Goal: Task Accomplishment & Management: Complete application form

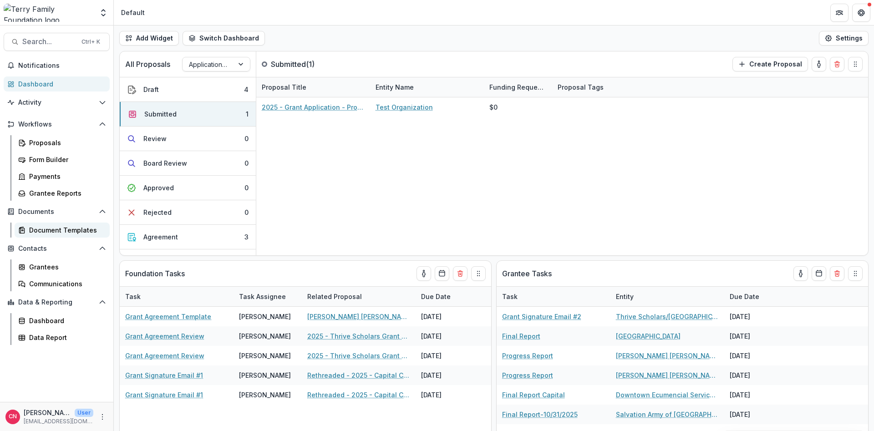
click at [44, 228] on div "Document Templates" at bounding box center [65, 230] width 73 height 10
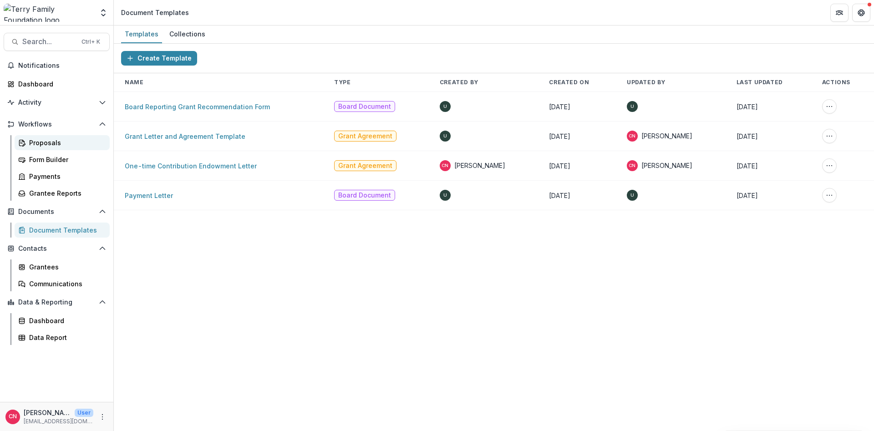
click at [45, 138] on div "Proposals" at bounding box center [65, 143] width 73 height 10
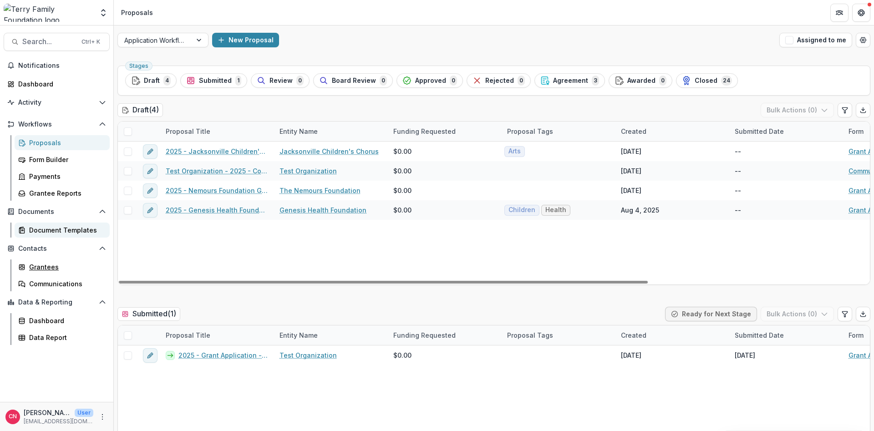
drag, startPoint x: 43, startPoint y: 267, endPoint x: 100, endPoint y: 234, distance: 65.5
click at [43, 266] on div "Grantees" at bounding box center [65, 267] width 73 height 10
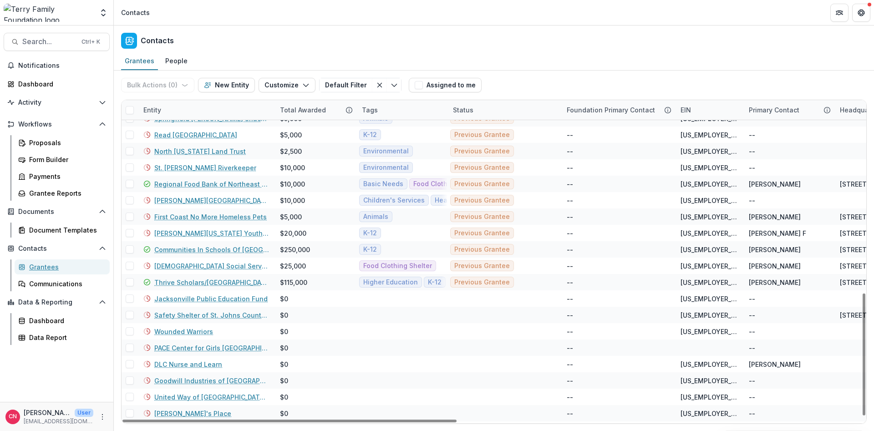
scroll to position [516, 0]
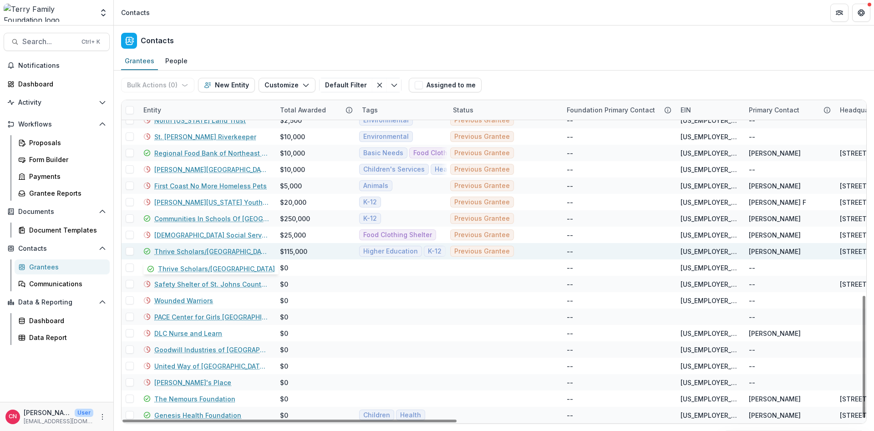
click at [177, 251] on link "Thrive Scholars/[GEOGRAPHIC_DATA]" at bounding box center [211, 252] width 115 height 10
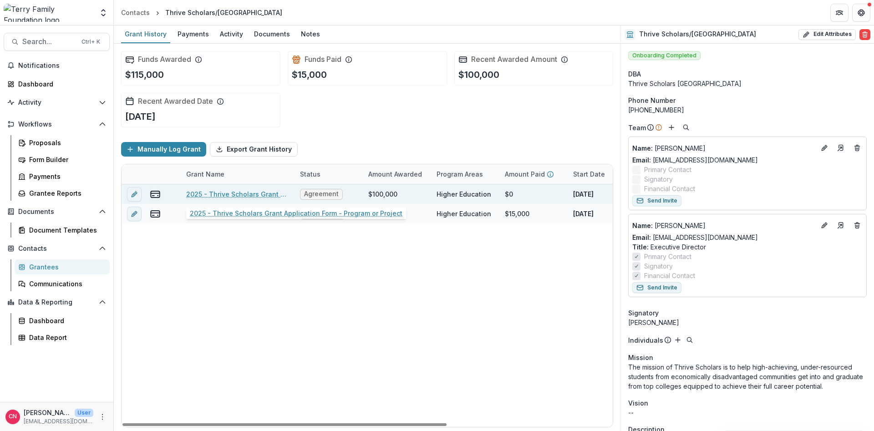
click at [238, 190] on link "2025 - Thrive Scholars Grant Application Form - Program or Project" at bounding box center [237, 194] width 103 height 10
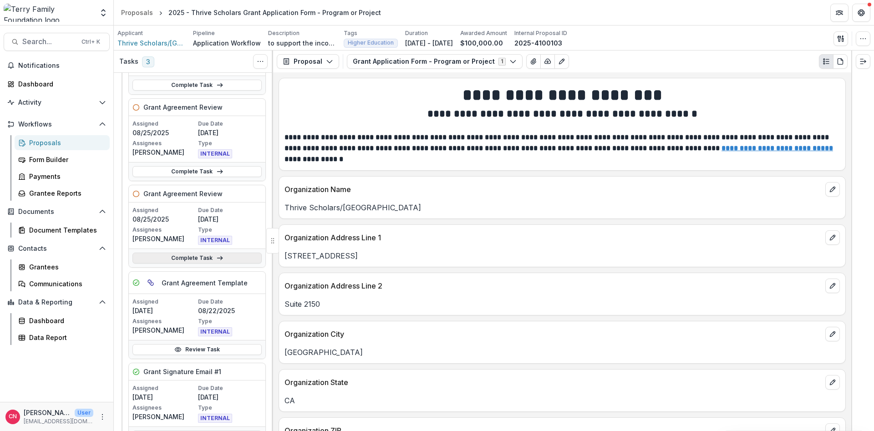
scroll to position [55, 0]
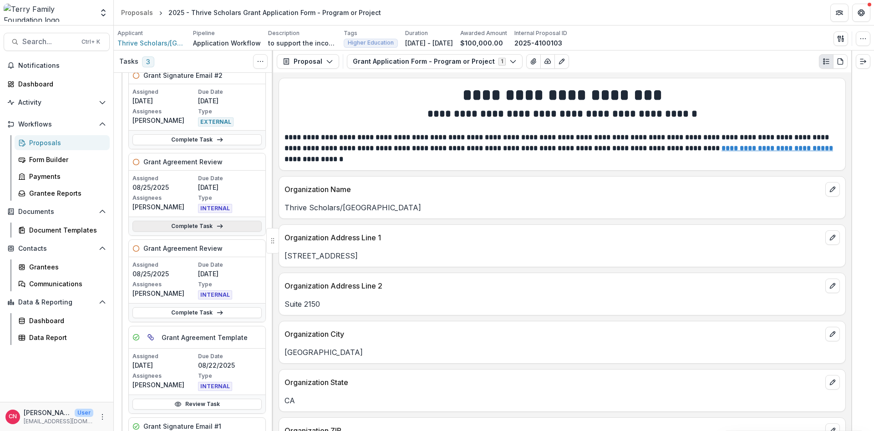
click at [174, 224] on link "Complete Task" at bounding box center [197, 226] width 129 height 11
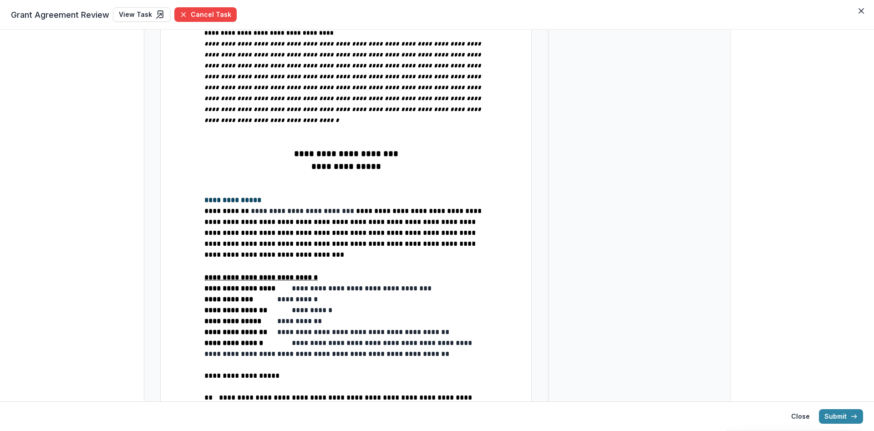
scroll to position [656, 0]
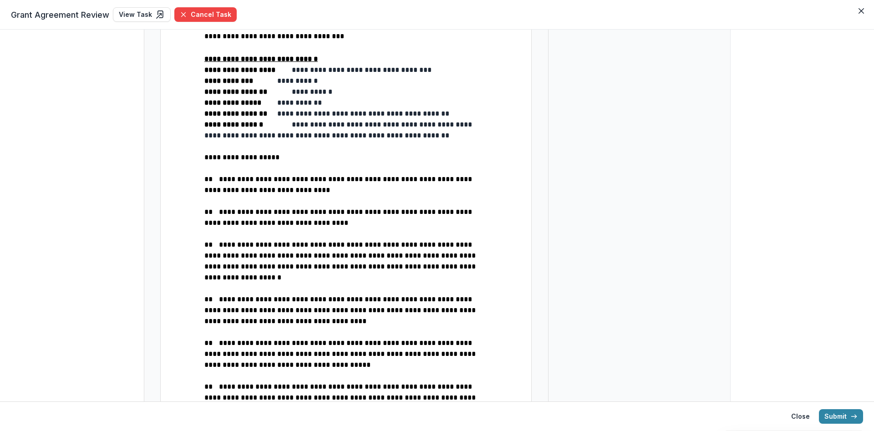
type input "**"
click at [329, 121] on span "**********" at bounding box center [339, 130] width 270 height 18
click at [254, 121] on span "**********" at bounding box center [339, 130] width 270 height 18
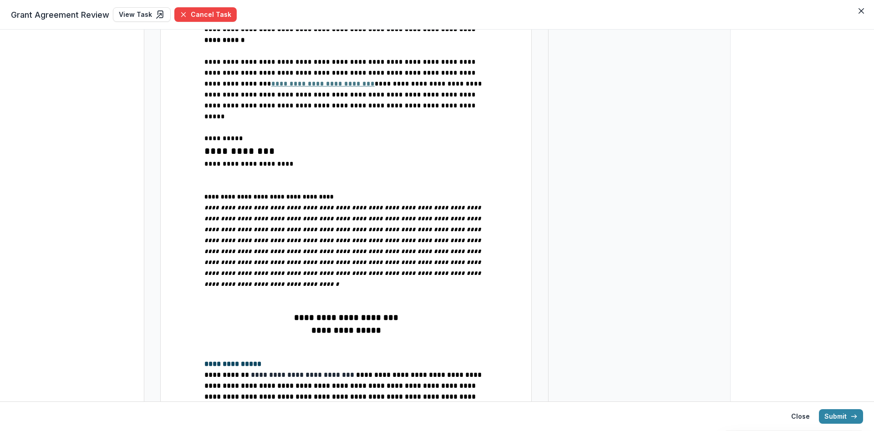
scroll to position [0, 0]
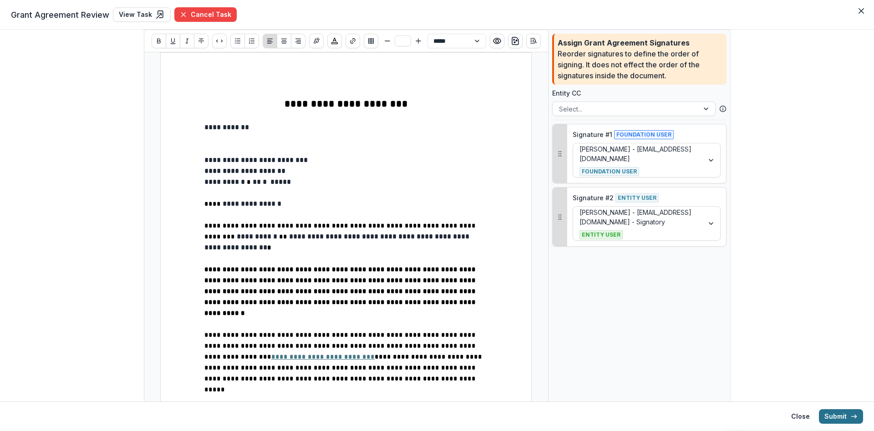
click at [832, 413] on button "Submit" at bounding box center [841, 416] width 44 height 15
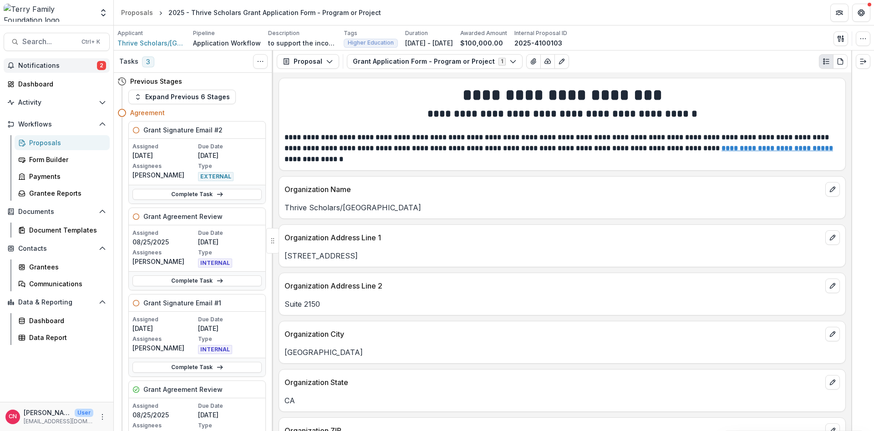
click at [53, 58] on button "Notifications 2" at bounding box center [57, 65] width 106 height 15
click at [190, 279] on link "Complete Task" at bounding box center [197, 281] width 129 height 11
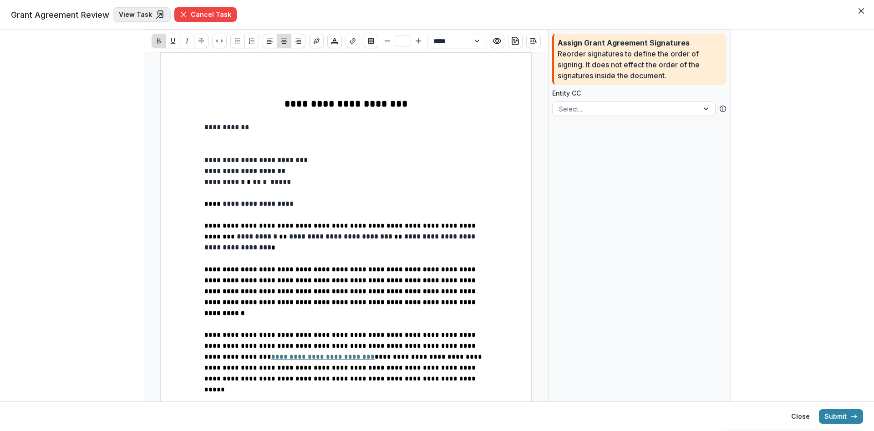
click at [130, 10] on link "View Task" at bounding box center [142, 14] width 58 height 15
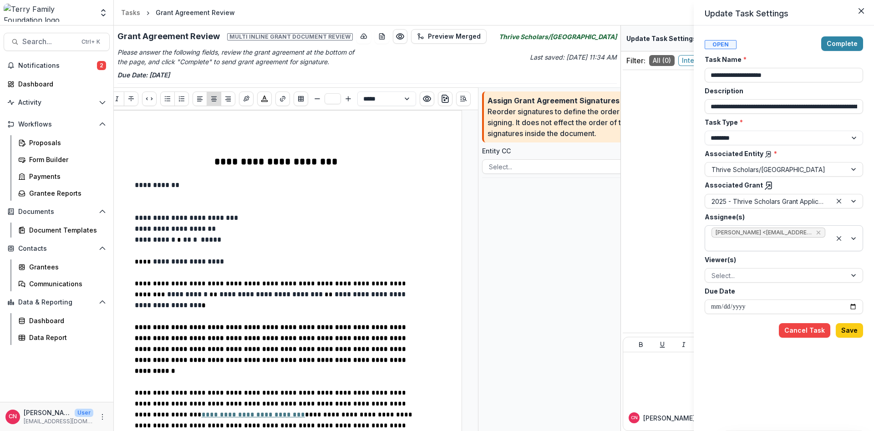
click at [853, 237] on div at bounding box center [847, 238] width 31 height 25
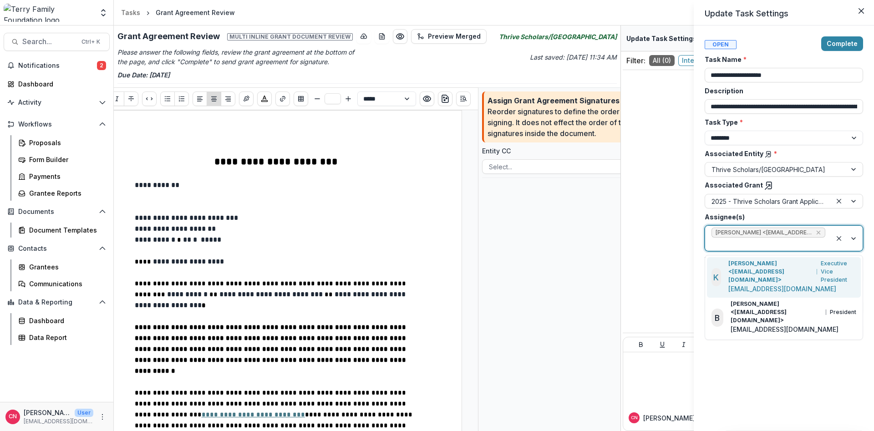
click at [763, 266] on p "[PERSON_NAME] <[EMAIL_ADDRESS][DOMAIN_NAME]>" at bounding box center [771, 272] width 84 height 25
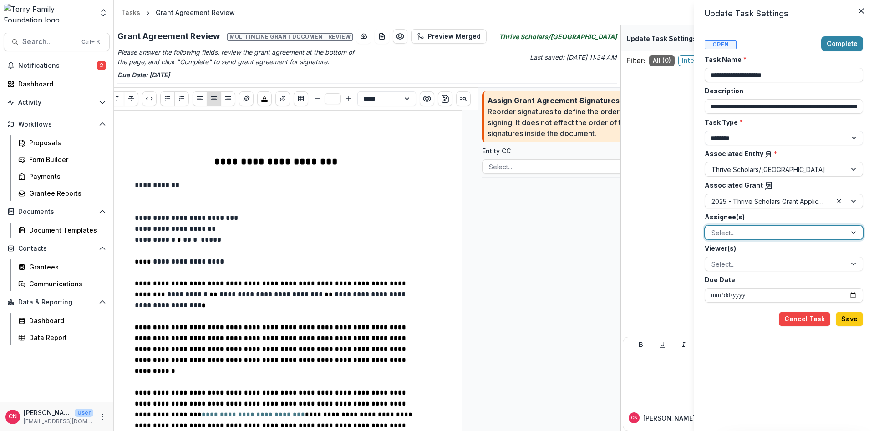
click at [857, 230] on div at bounding box center [855, 233] width 16 height 14
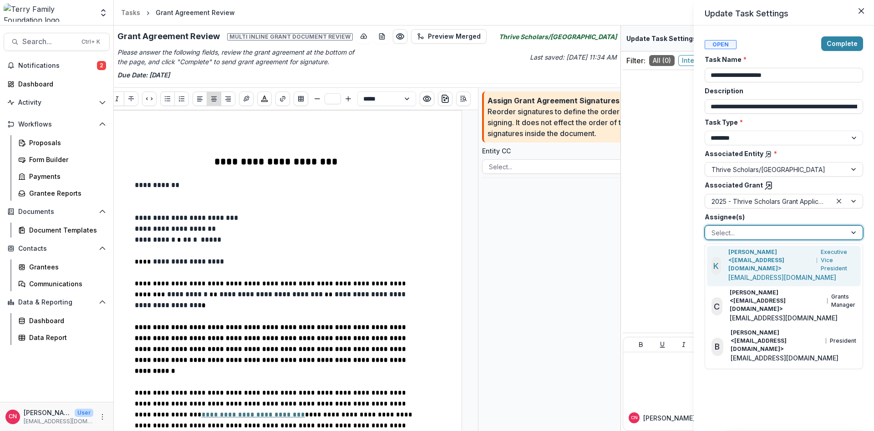
click at [761, 253] on p "[PERSON_NAME] <[EMAIL_ADDRESS][DOMAIN_NAME]>" at bounding box center [771, 260] width 84 height 25
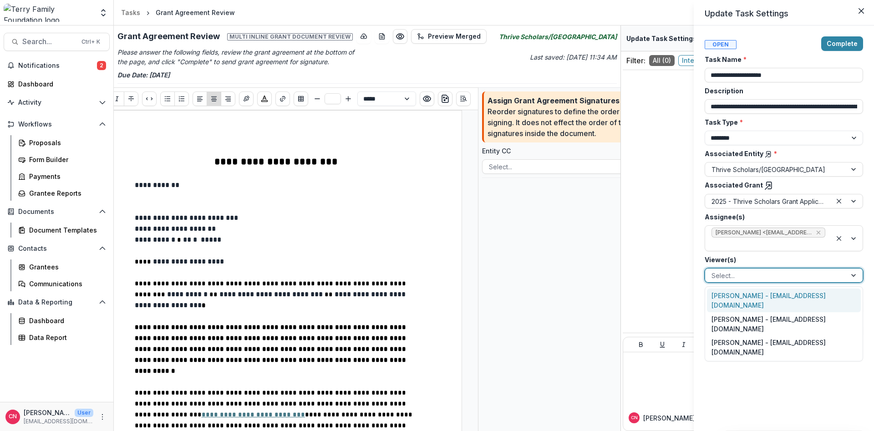
click at [857, 272] on div at bounding box center [855, 276] width 16 height 14
click at [736, 294] on div "[PERSON_NAME] - [EMAIL_ADDRESS][DOMAIN_NAME]" at bounding box center [784, 301] width 154 height 24
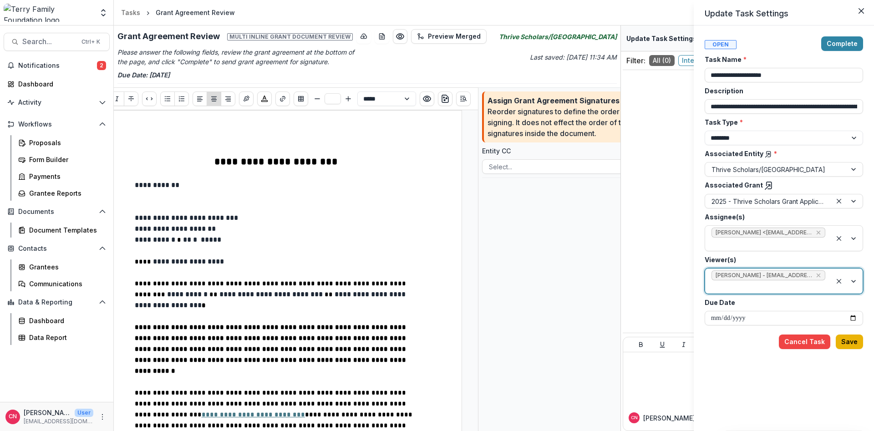
click at [843, 340] on button "Save" at bounding box center [849, 342] width 27 height 15
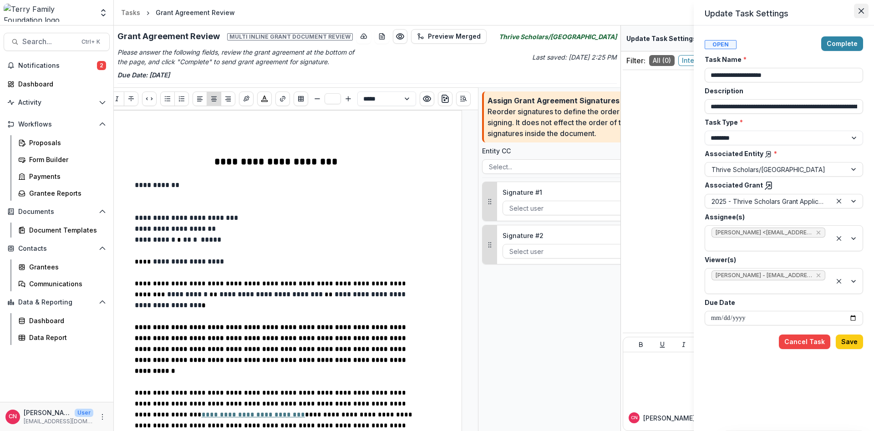
click at [862, 8] on icon "Close" at bounding box center [861, 10] width 5 height 5
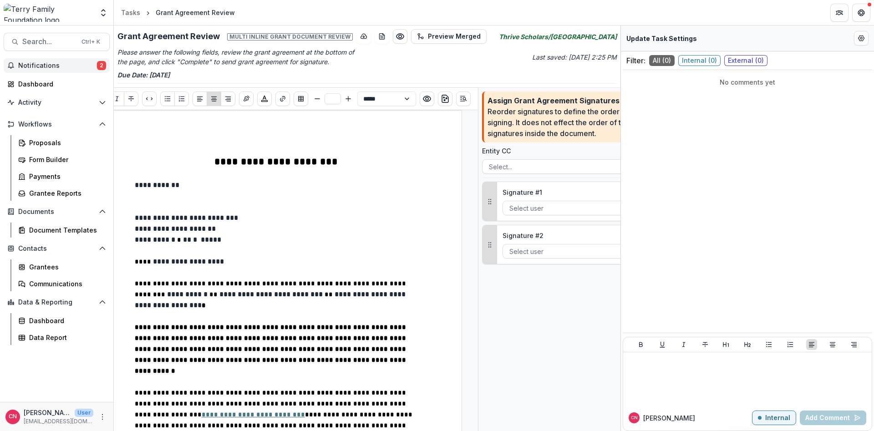
click at [37, 65] on span "Notifications" at bounding box center [57, 66] width 79 height 8
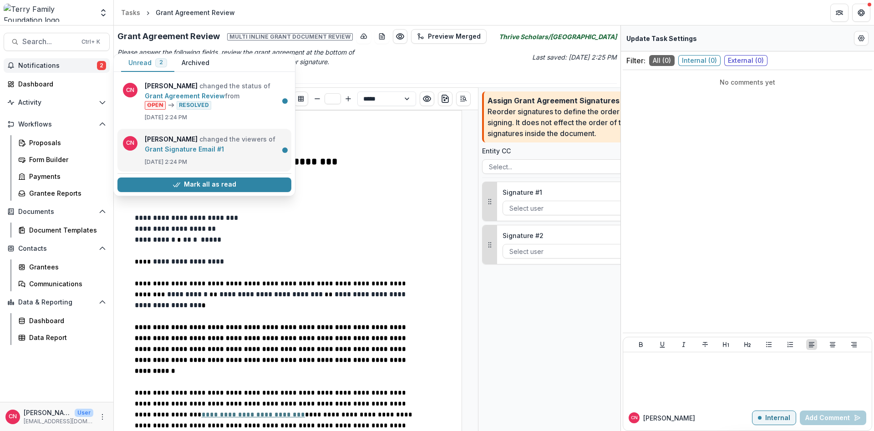
click at [165, 145] on link "Grant Signature Email #1" at bounding box center [184, 149] width 79 height 8
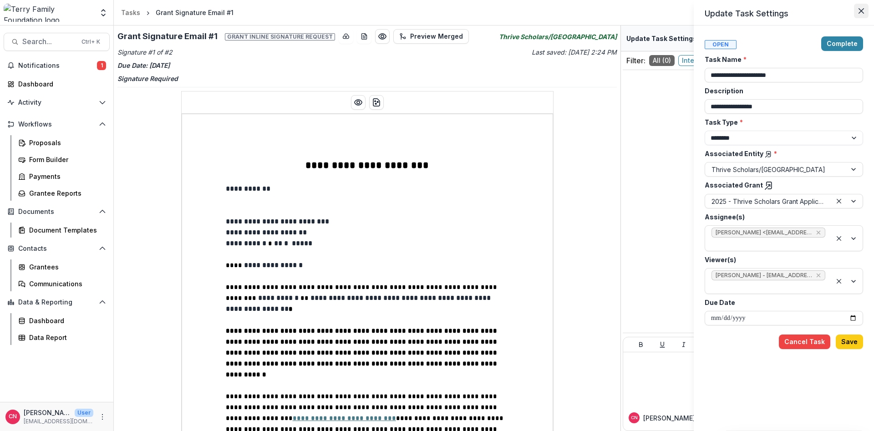
click at [861, 7] on button "Close" at bounding box center [861, 11] width 15 height 15
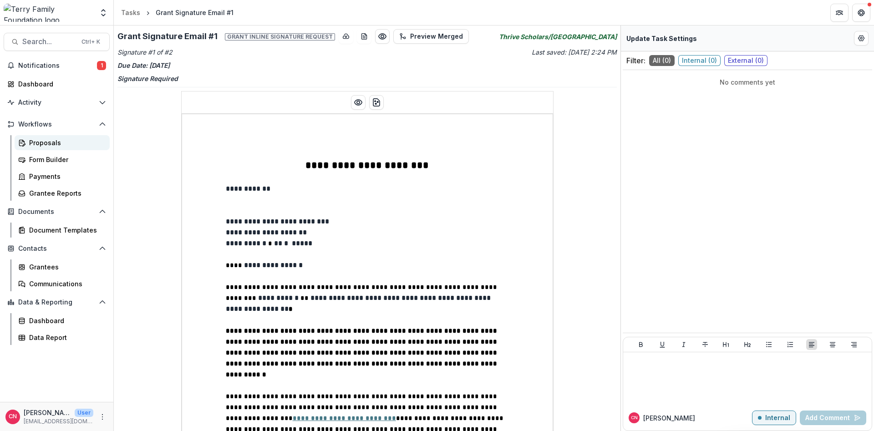
click at [48, 141] on div "Proposals" at bounding box center [65, 143] width 73 height 10
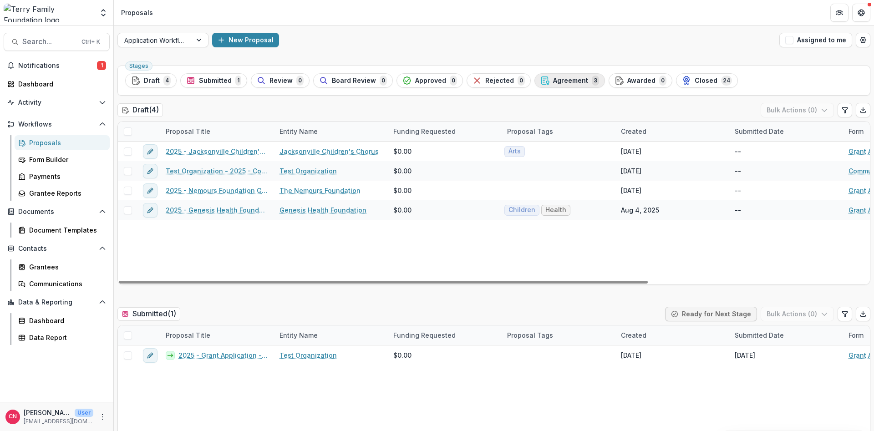
click at [569, 77] on div "Agreement 3" at bounding box center [570, 81] width 59 height 10
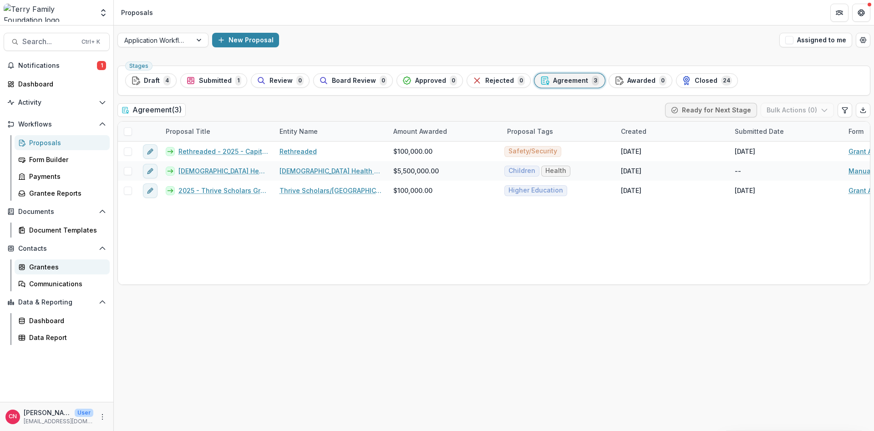
click at [47, 266] on div "Grantees" at bounding box center [65, 267] width 73 height 10
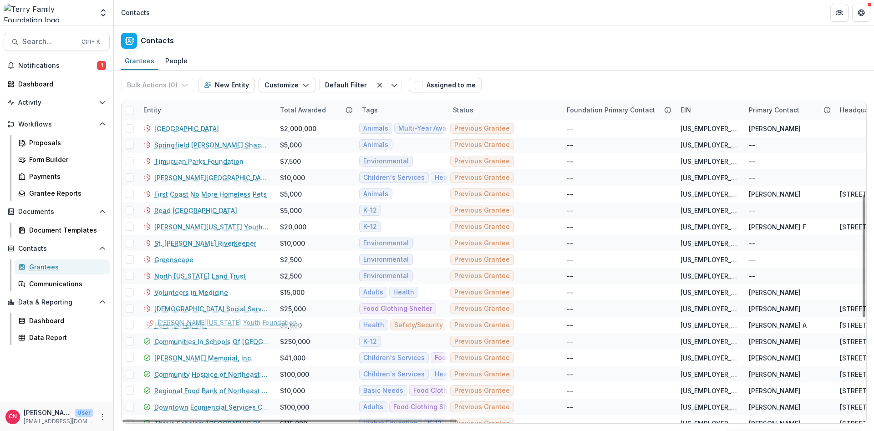
scroll to position [219, 0]
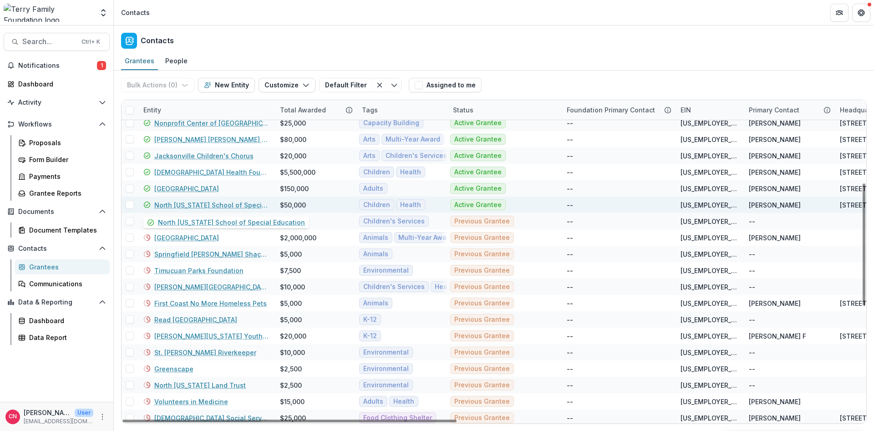
click at [190, 200] on link "North [US_STATE] School of Special Education" at bounding box center [211, 205] width 115 height 10
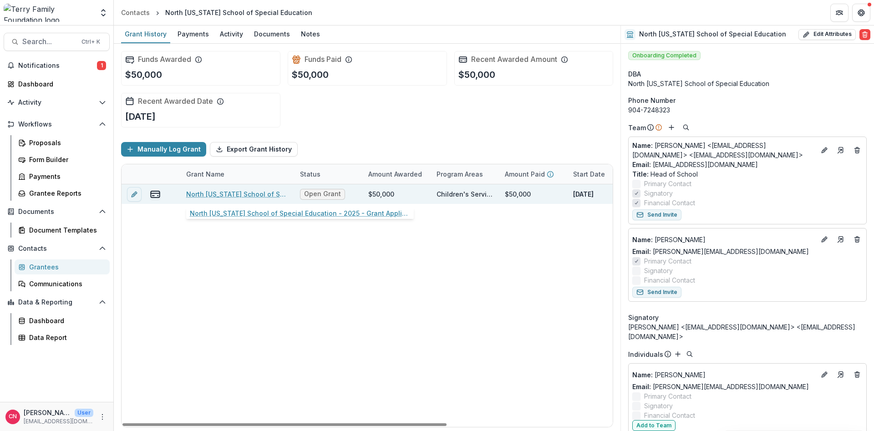
click at [243, 192] on link "North [US_STATE] School of Special Education - 2025 - Grant Application Form - …" at bounding box center [237, 194] width 103 height 10
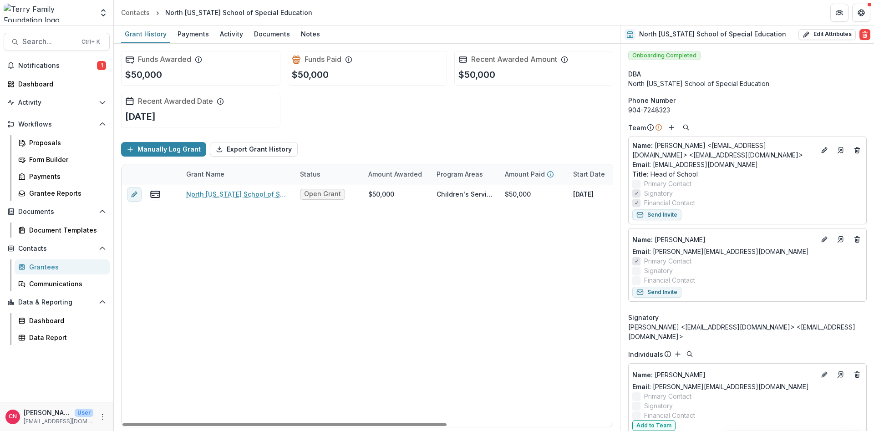
click at [56, 264] on div "Grantees" at bounding box center [65, 267] width 73 height 10
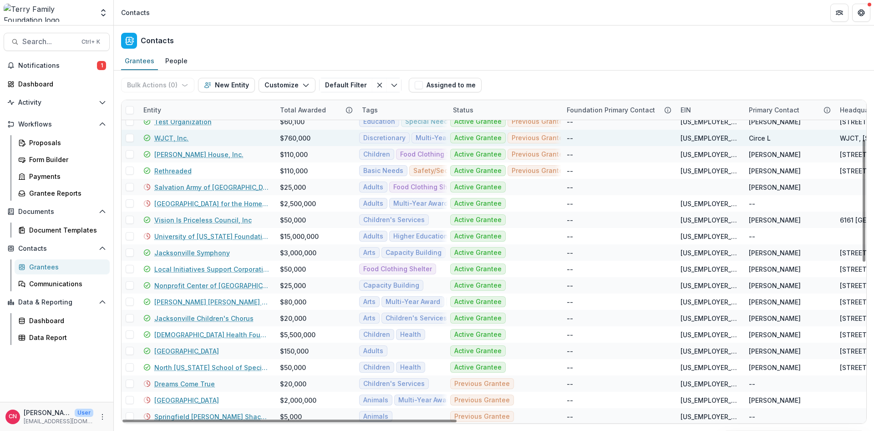
scroll to position [109, 0]
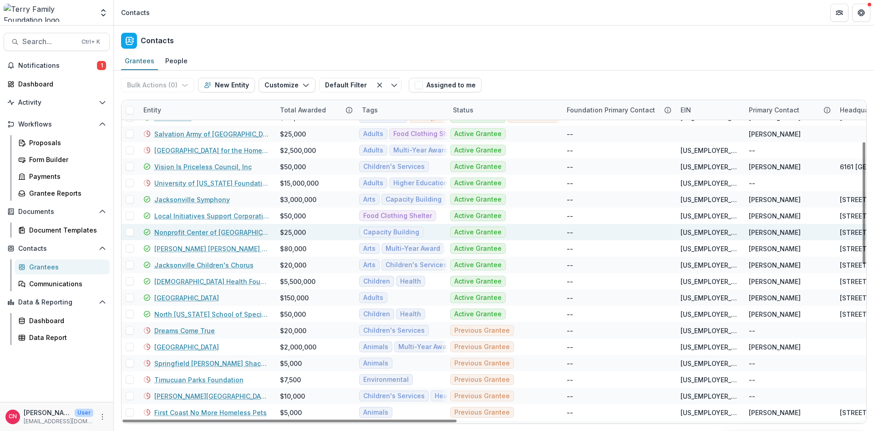
click at [204, 232] on link "Nonprofit Center of [GEOGRAPHIC_DATA][US_STATE]" at bounding box center [211, 233] width 115 height 10
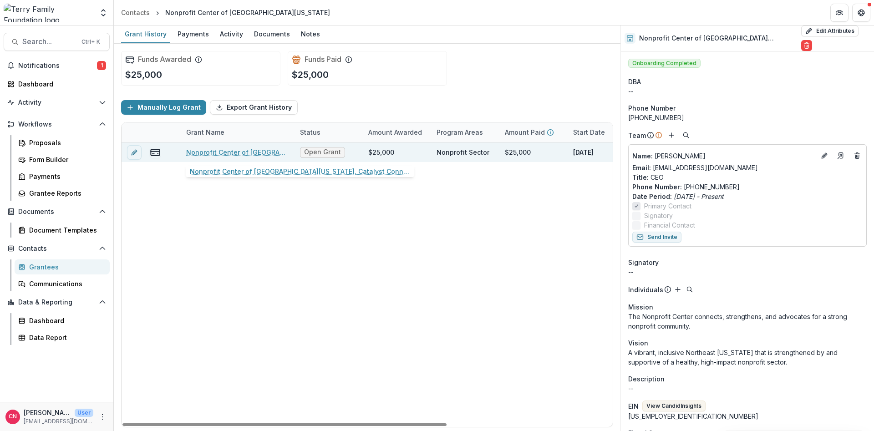
click at [238, 150] on link "Nonprofit Center of [GEOGRAPHIC_DATA][US_STATE], Catalyst Connect, 25000" at bounding box center [237, 153] width 103 height 10
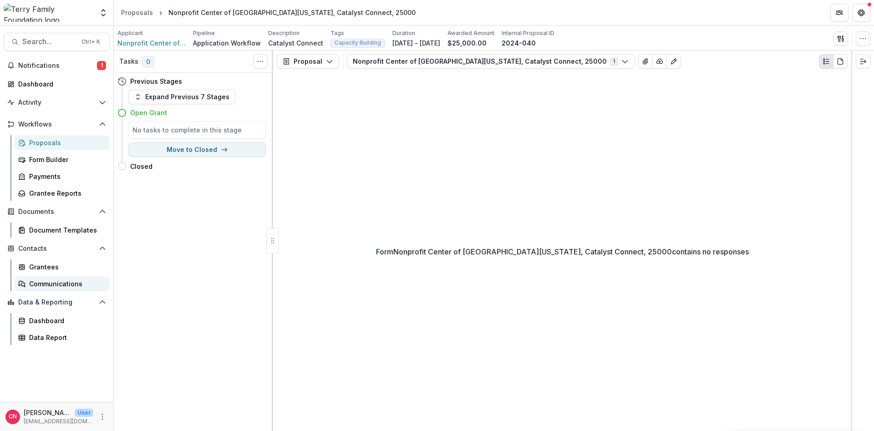
click at [70, 284] on div "Communications" at bounding box center [65, 284] width 73 height 10
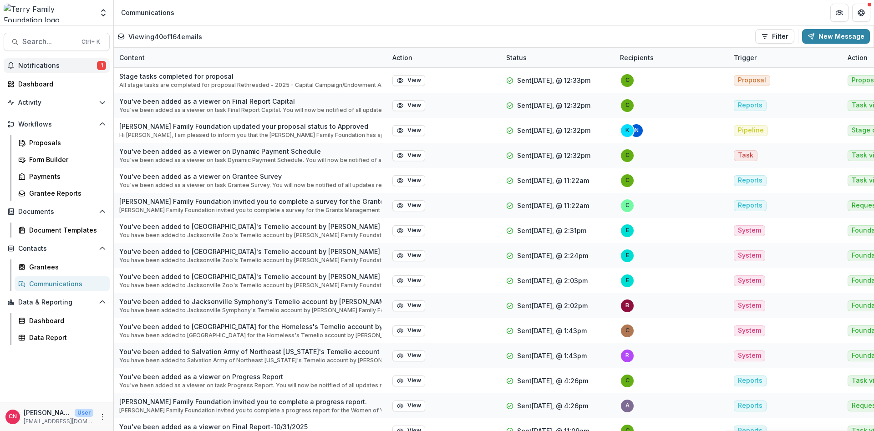
click at [36, 66] on span "Notifications" at bounding box center [57, 66] width 79 height 8
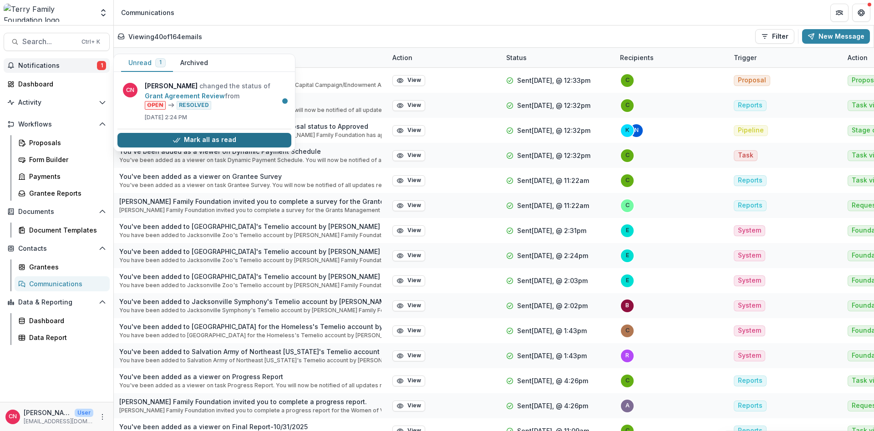
click at [192, 136] on button "Mark all as read" at bounding box center [205, 140] width 174 height 15
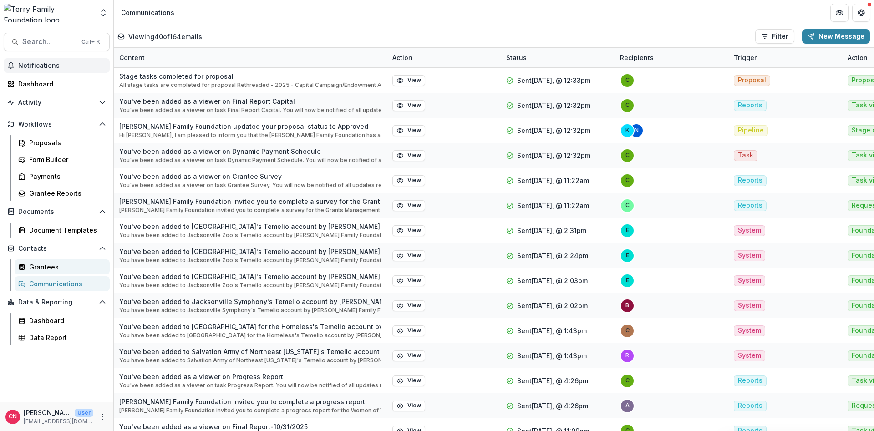
click at [38, 267] on div "Grantees" at bounding box center [65, 267] width 73 height 10
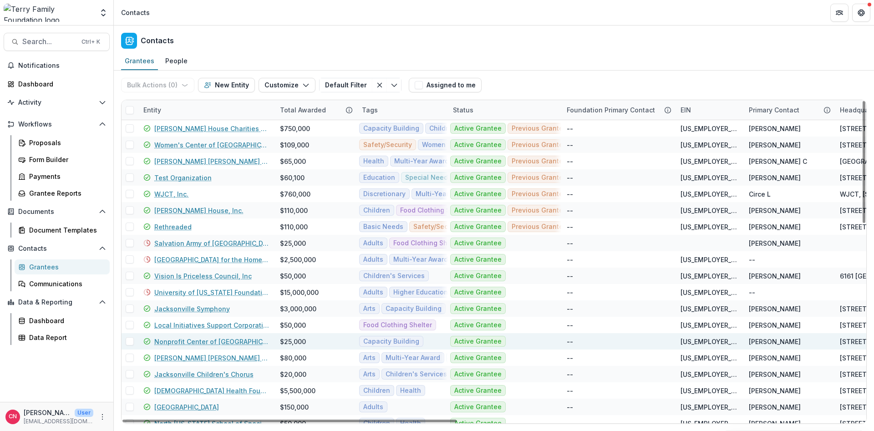
click at [205, 340] on link "Nonprofit Center of [GEOGRAPHIC_DATA][US_STATE]" at bounding box center [211, 342] width 115 height 10
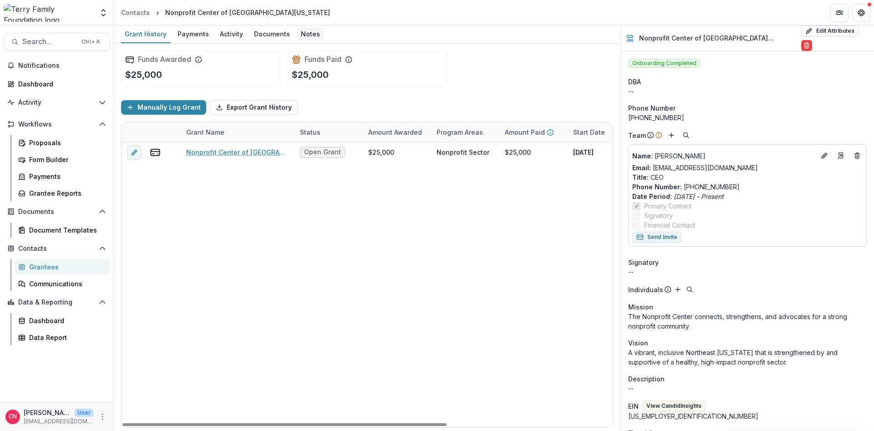
click at [306, 34] on div "Notes" at bounding box center [310, 33] width 26 height 13
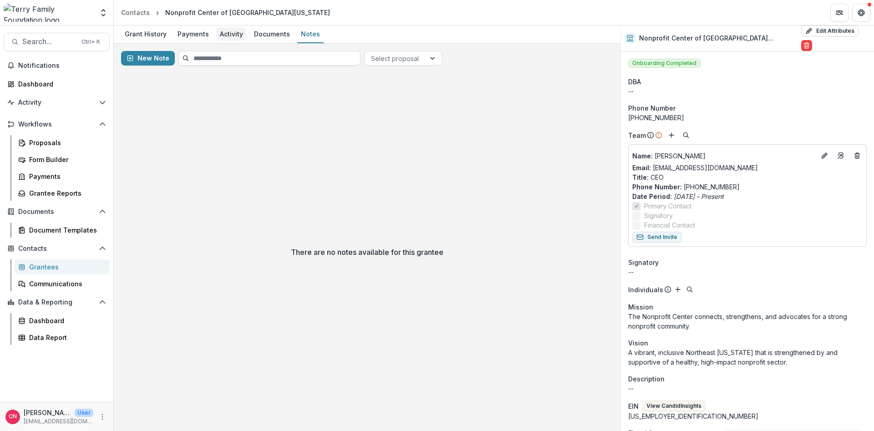
click at [233, 31] on div "Activity" at bounding box center [231, 33] width 31 height 13
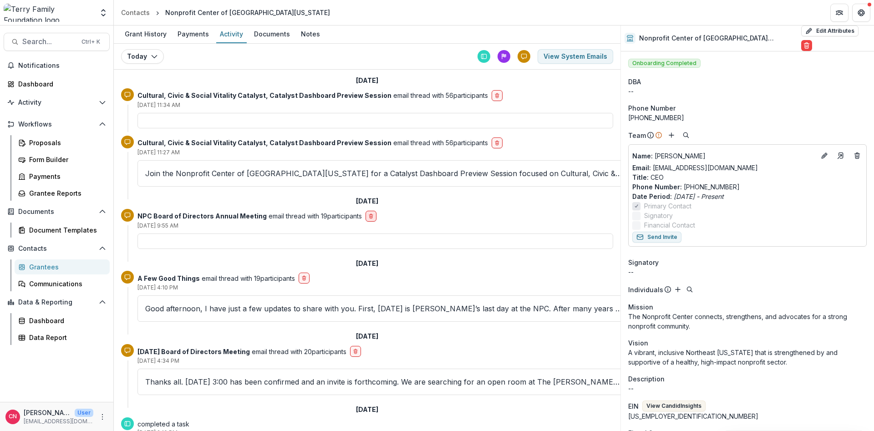
click at [368, 216] on icon "delete-button" at bounding box center [370, 216] width 5 height 5
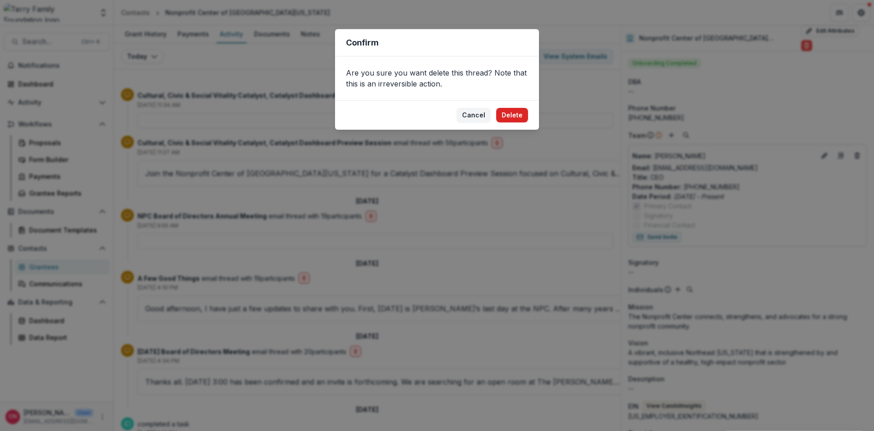
click at [518, 114] on button "Delete" at bounding box center [512, 115] width 32 height 15
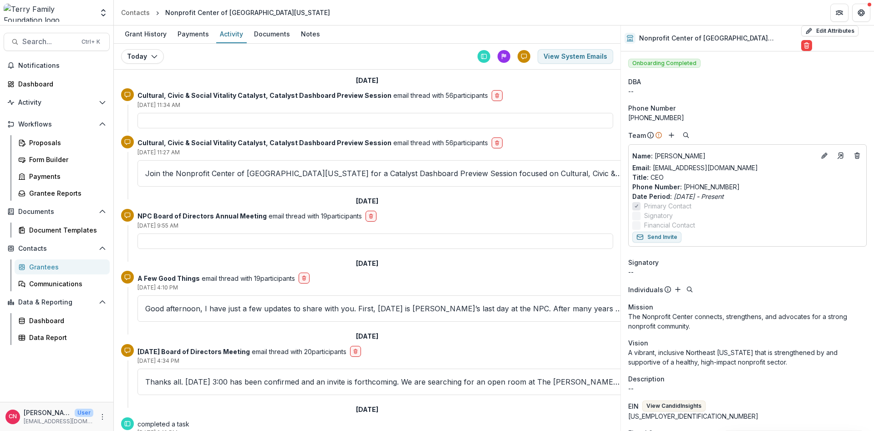
click at [37, 265] on div "Grantees" at bounding box center [65, 267] width 73 height 10
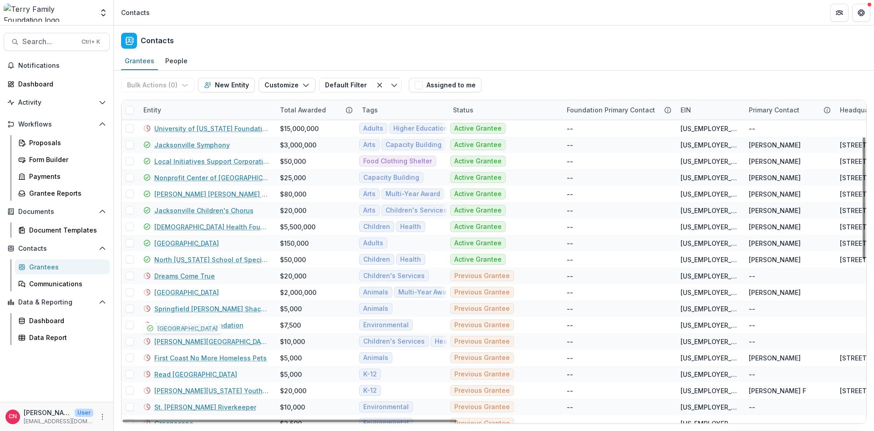
scroll to position [55, 0]
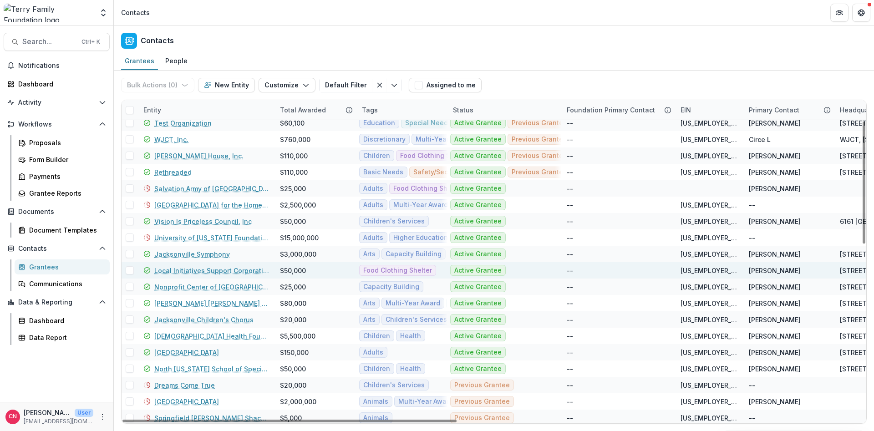
click at [210, 270] on link "Local Initiatives Support Corporation" at bounding box center [211, 271] width 115 height 10
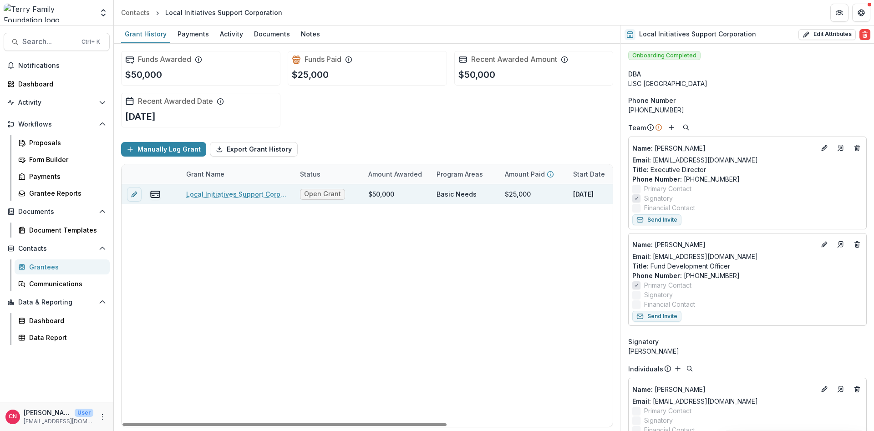
click at [243, 191] on link "Local Initiatives Support Corporation - 2025 - General Operating Support" at bounding box center [237, 194] width 103 height 10
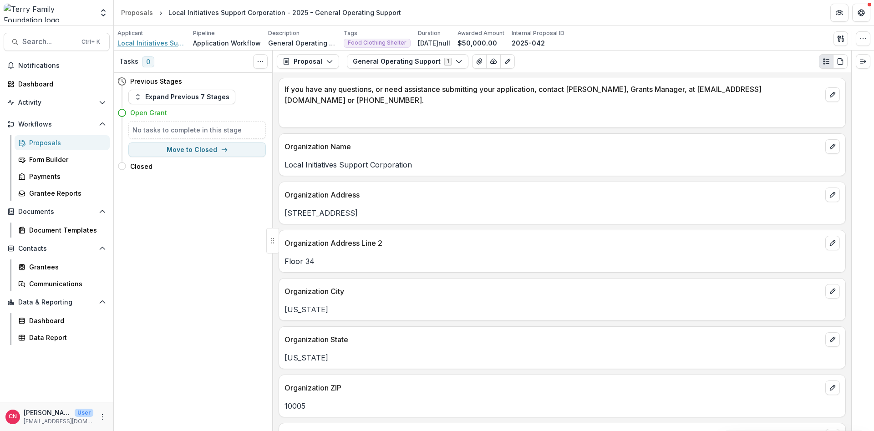
click at [132, 38] on span "Local Initiatives Support Corporation" at bounding box center [152, 43] width 68 height 10
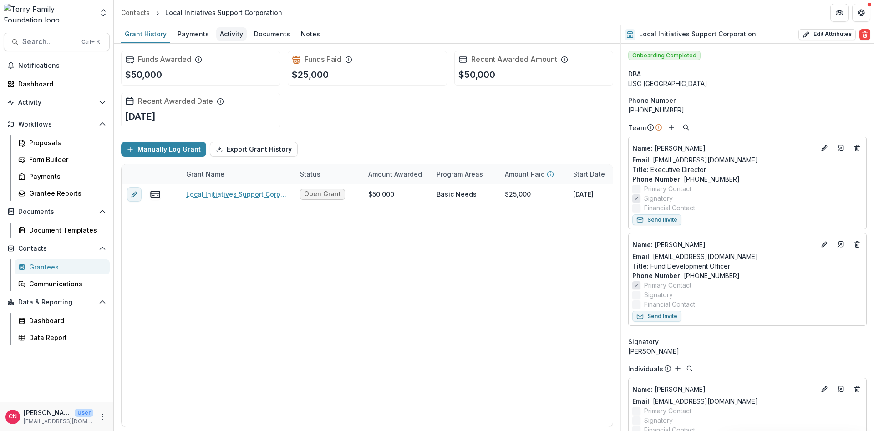
click at [232, 31] on div "Activity" at bounding box center [231, 33] width 31 height 13
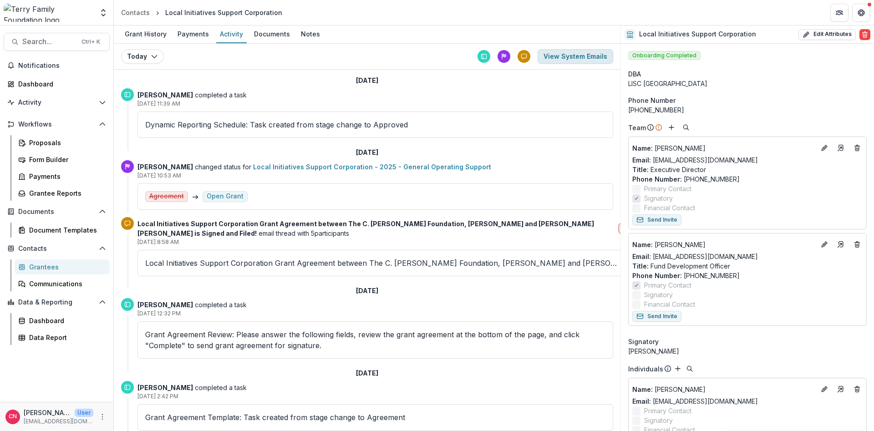
click at [580, 55] on button "View System Emails" at bounding box center [576, 56] width 76 height 15
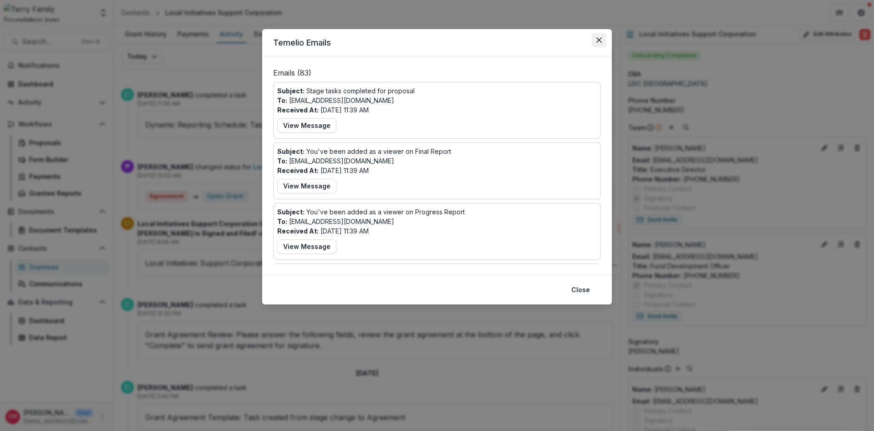
click at [598, 36] on button "Close" at bounding box center [599, 40] width 15 height 15
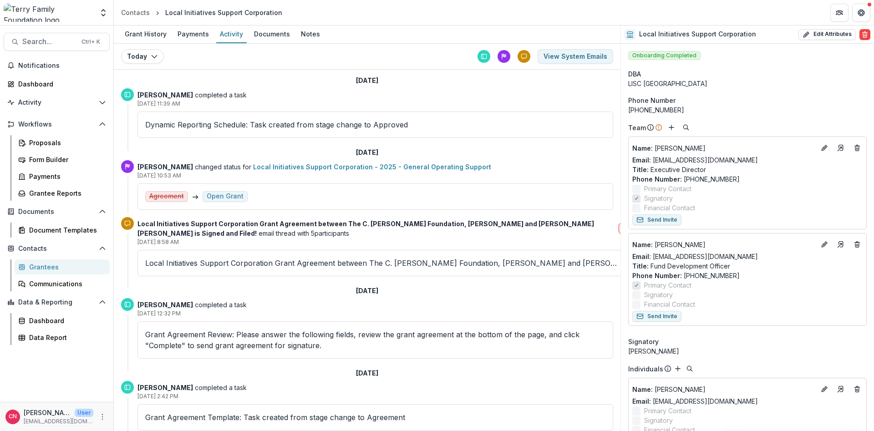
click at [46, 265] on div "Grantees" at bounding box center [65, 267] width 73 height 10
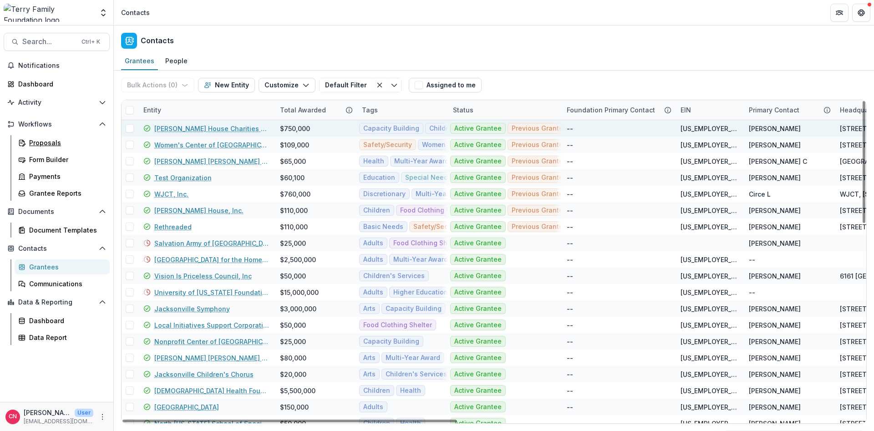
drag, startPoint x: 32, startPoint y: 138, endPoint x: 166, endPoint y: 128, distance: 133.8
click at [35, 138] on div "Proposals" at bounding box center [65, 143] width 73 height 10
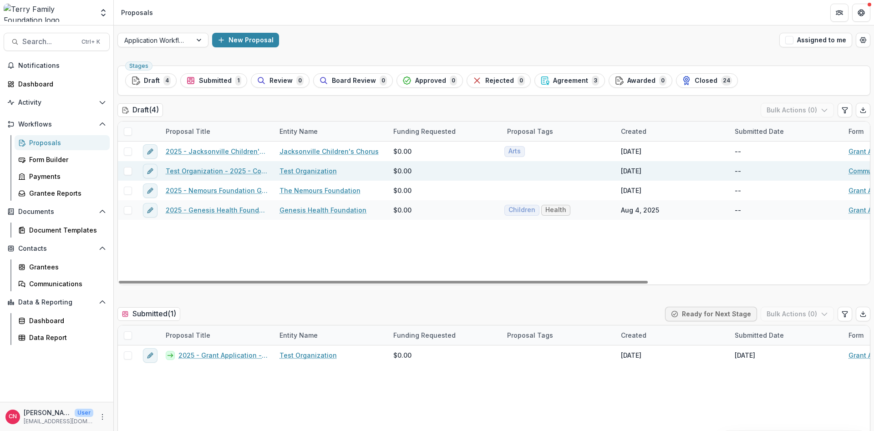
click at [233, 170] on link "Test Organization - 2025 - Communication Guidelines" at bounding box center [217, 171] width 103 height 10
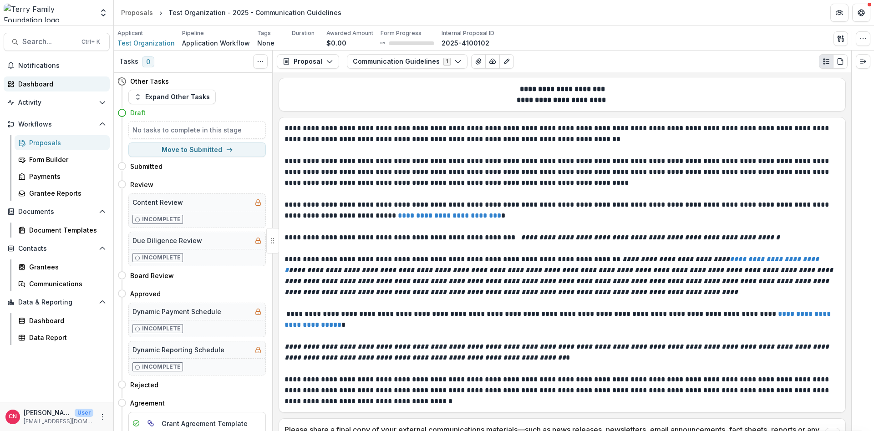
click at [26, 82] on div "Dashboard" at bounding box center [60, 84] width 84 height 10
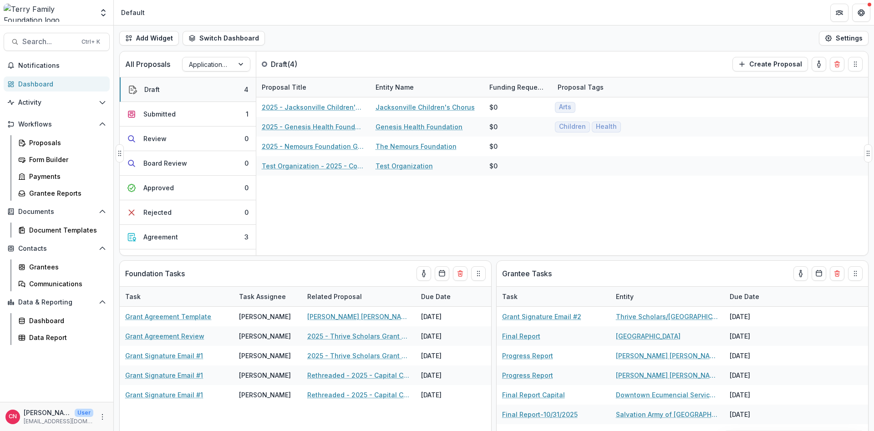
click at [158, 87] on div "Draft" at bounding box center [151, 90] width 15 height 10
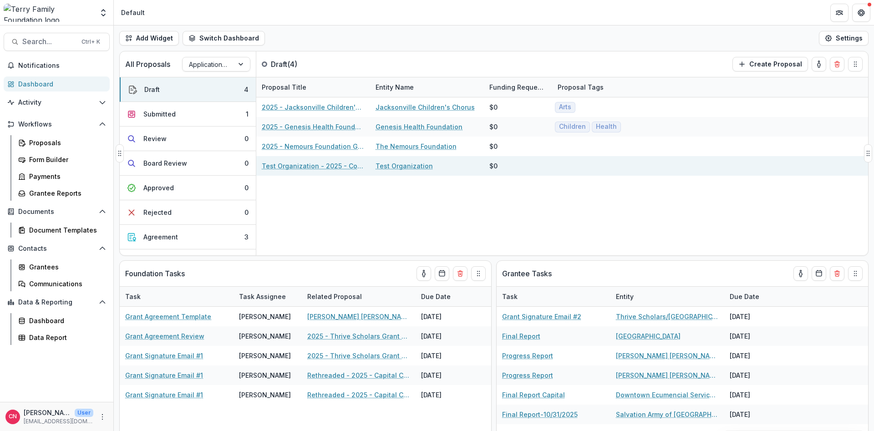
click at [345, 165] on link "Test Organization - 2025 - Communication Guidelines" at bounding box center [313, 166] width 103 height 10
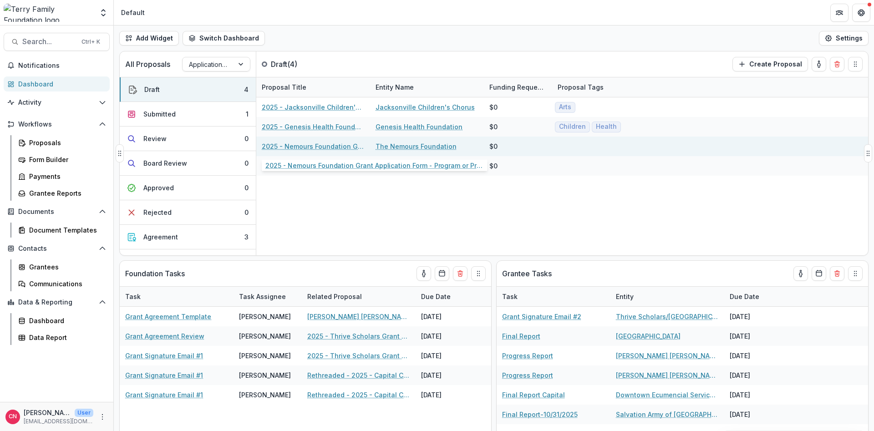
click at [343, 145] on link "2025 - Nemours Foundation Grant Application Form - Program or Project" at bounding box center [313, 147] width 103 height 10
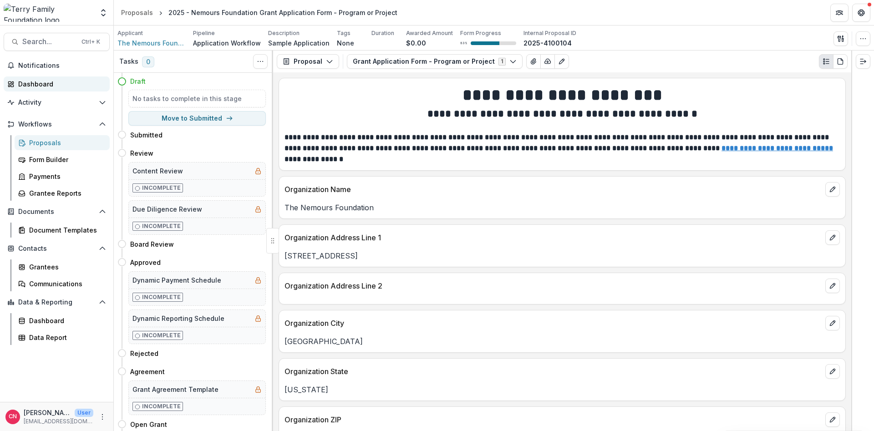
click at [42, 81] on div "Dashboard" at bounding box center [60, 84] width 84 height 10
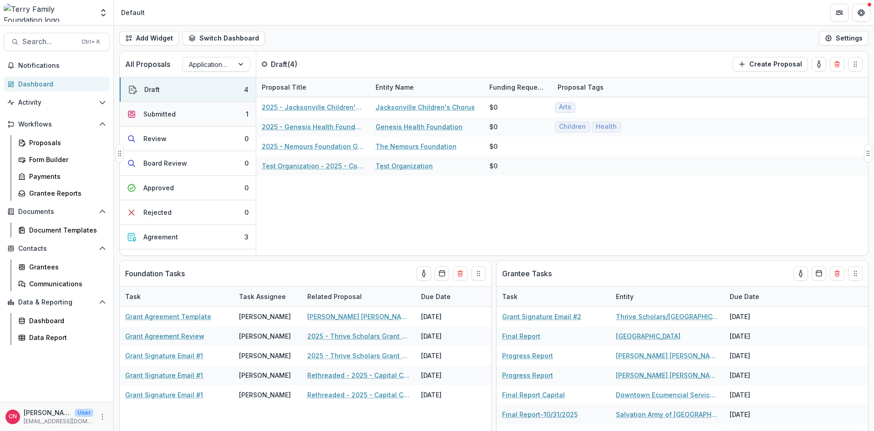
click at [175, 113] on button "Submitted 1" at bounding box center [188, 114] width 136 height 25
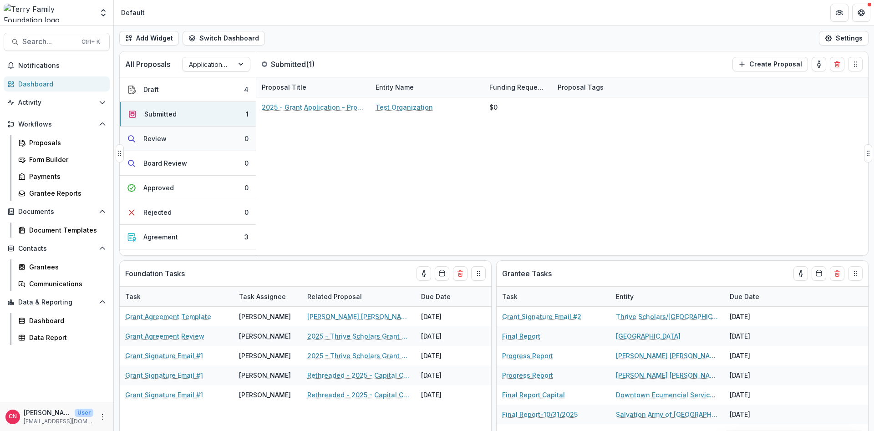
click at [156, 135] on div "Review" at bounding box center [154, 139] width 23 height 10
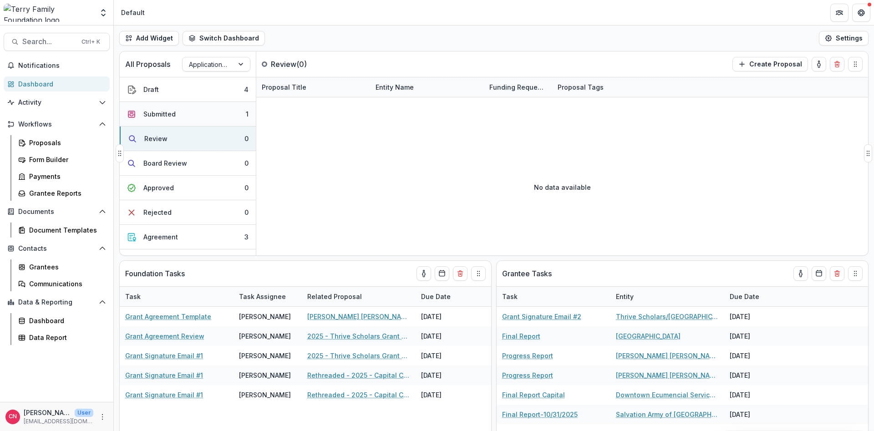
click at [158, 112] on div "Submitted" at bounding box center [159, 114] width 32 height 10
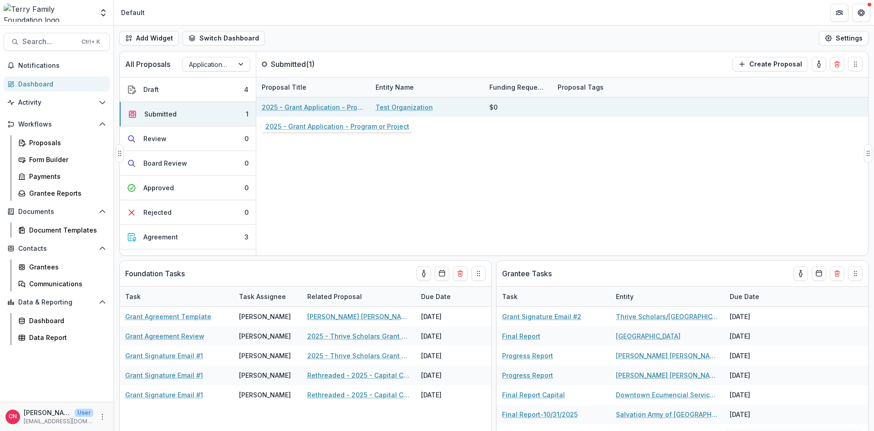
click at [347, 105] on link "2025 - Grant Application - Program or Project" at bounding box center [313, 107] width 103 height 10
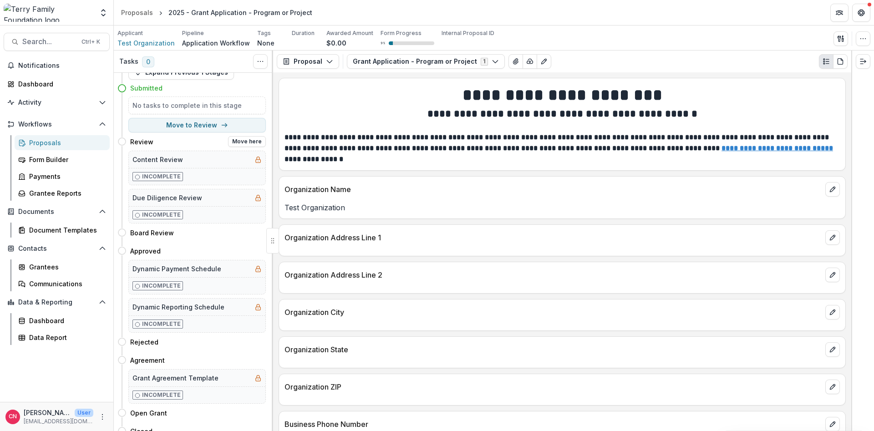
scroll to position [34, 0]
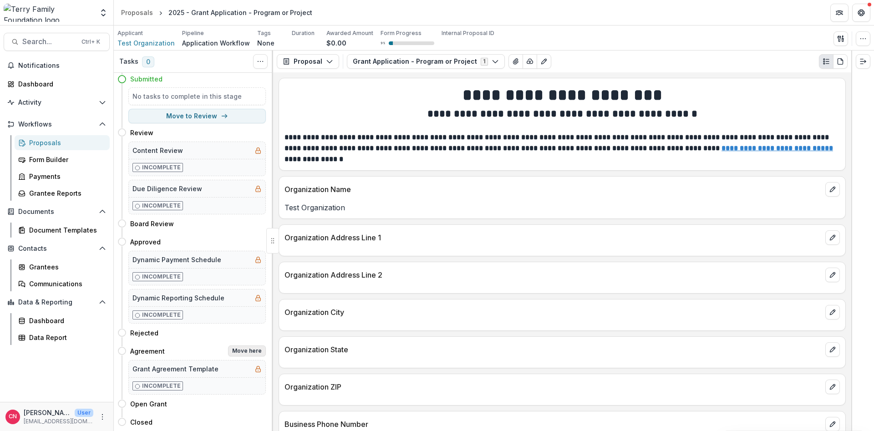
click at [251, 349] on button "Move here" at bounding box center [247, 351] width 38 height 11
select select "*********"
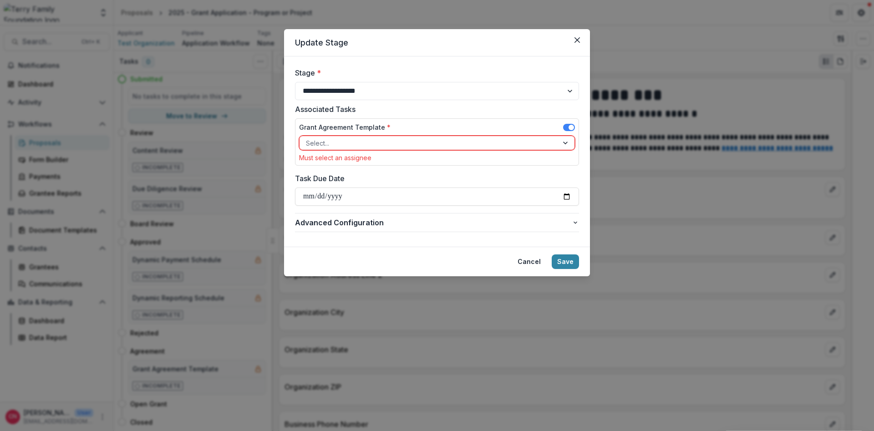
click button "Close" at bounding box center [577, 40] width 15 height 15
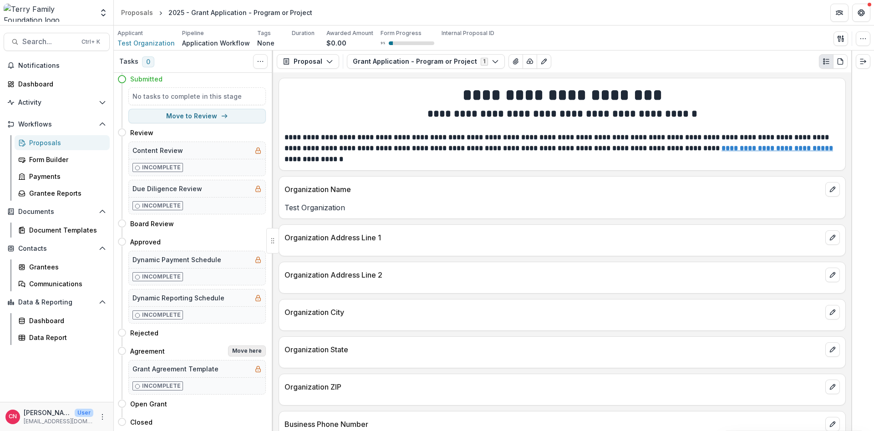
click at [239, 349] on button "Move here" at bounding box center [247, 351] width 38 height 11
select select "*********"
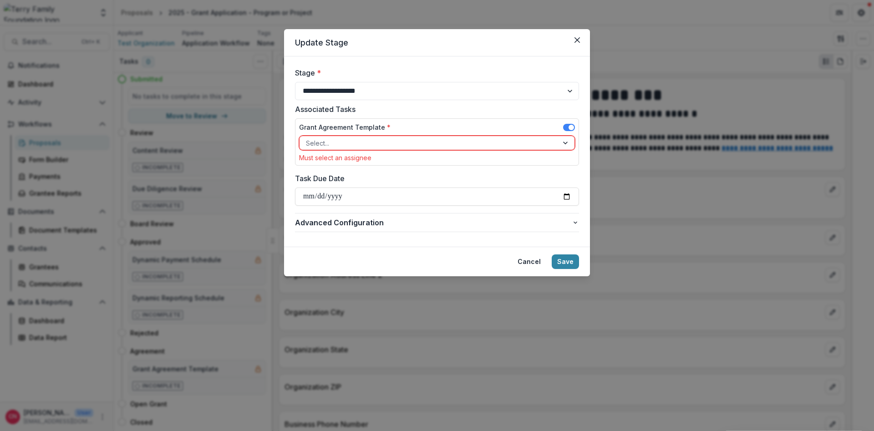
drag, startPoint x: 373, startPoint y: 41, endPoint x: 351, endPoint y: 81, distance: 45.7
click at [352, 82] on section "**********" at bounding box center [437, 152] width 306 height 247
drag, startPoint x: 379, startPoint y: 57, endPoint x: 380, endPoint y: 52, distance: 4.6
click at [380, 56] on form "**********" at bounding box center [437, 151] width 306 height 190
click at [383, 38] on header "Update Stage" at bounding box center [437, 42] width 306 height 27
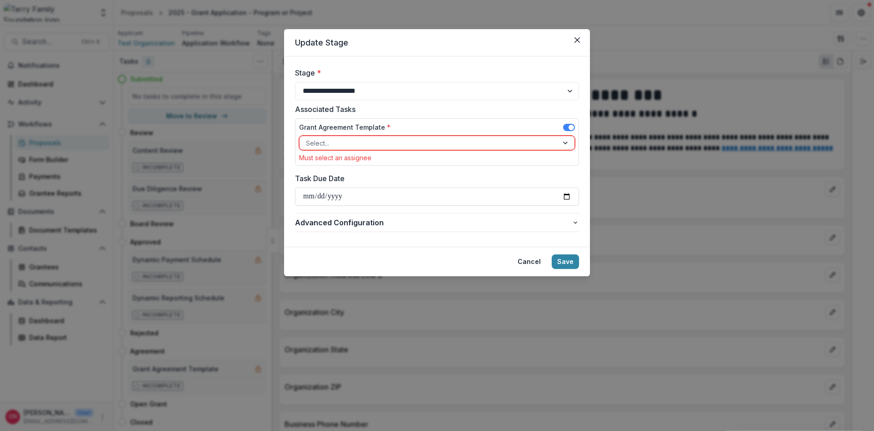
click at [562, 138] on div at bounding box center [566, 143] width 16 height 14
click at [567, 144] on div at bounding box center [566, 143] width 16 height 14
click at [565, 143] on div at bounding box center [566, 143] width 16 height 14
click at [563, 139] on div at bounding box center [566, 143] width 16 height 14
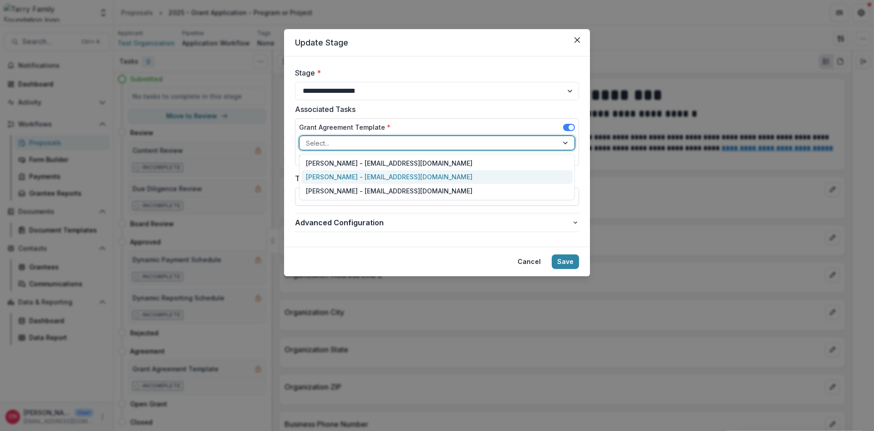
click at [329, 174] on div "[PERSON_NAME] - [EMAIL_ADDRESS][DOMAIN_NAME]" at bounding box center [436, 177] width 271 height 14
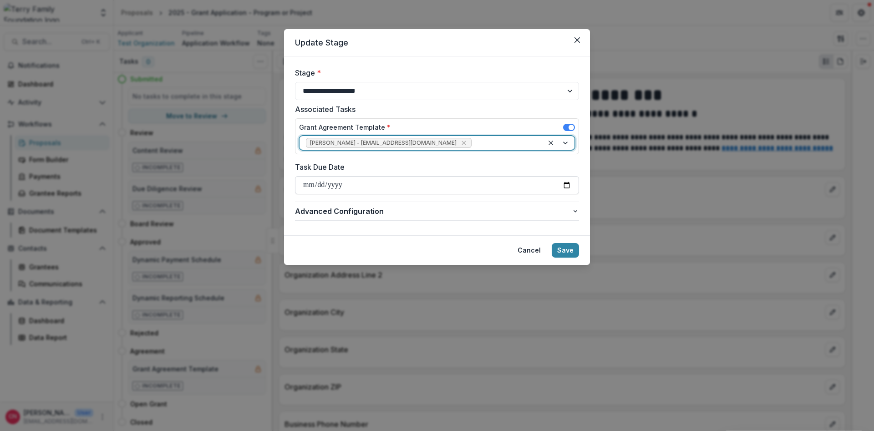
click at [570, 184] on input "Task Due Date" at bounding box center [437, 185] width 284 height 18
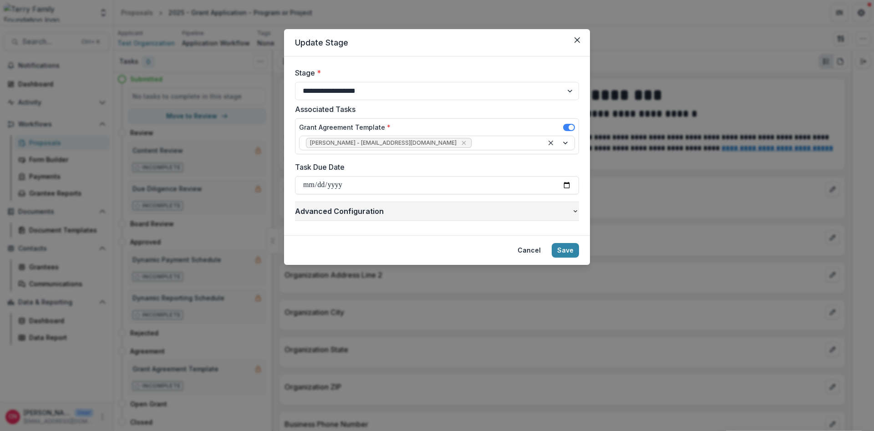
type input "**********"
click at [562, 245] on button "Save" at bounding box center [565, 250] width 27 height 15
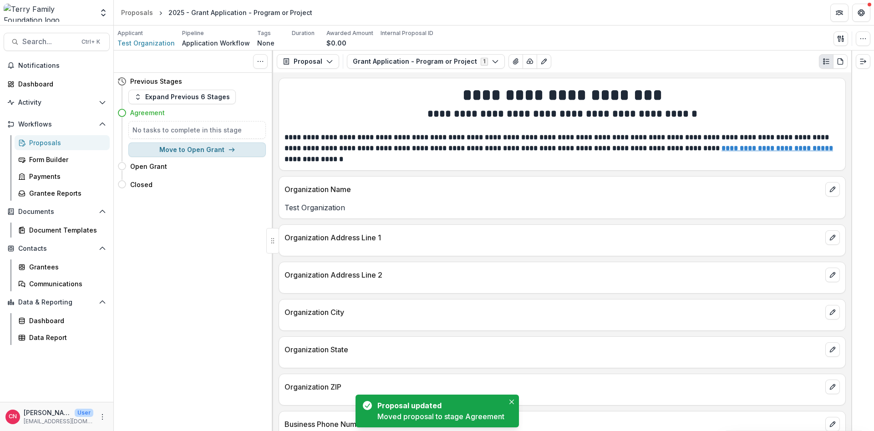
scroll to position [0, 0]
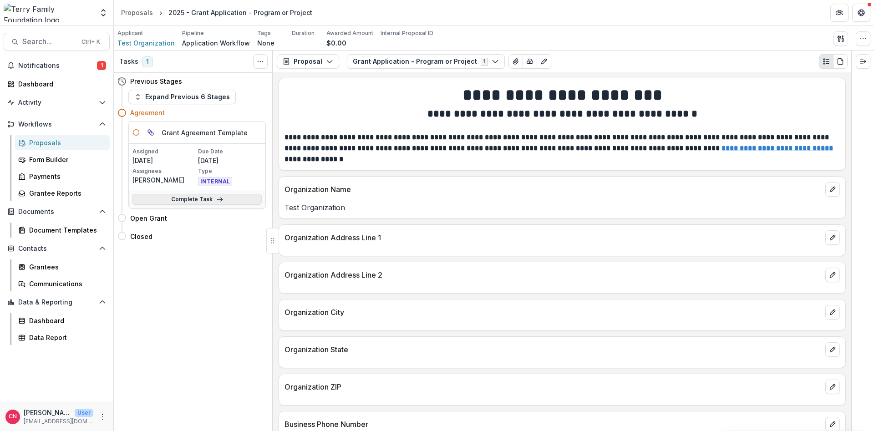
click at [177, 196] on link "Complete Task" at bounding box center [197, 199] width 129 height 11
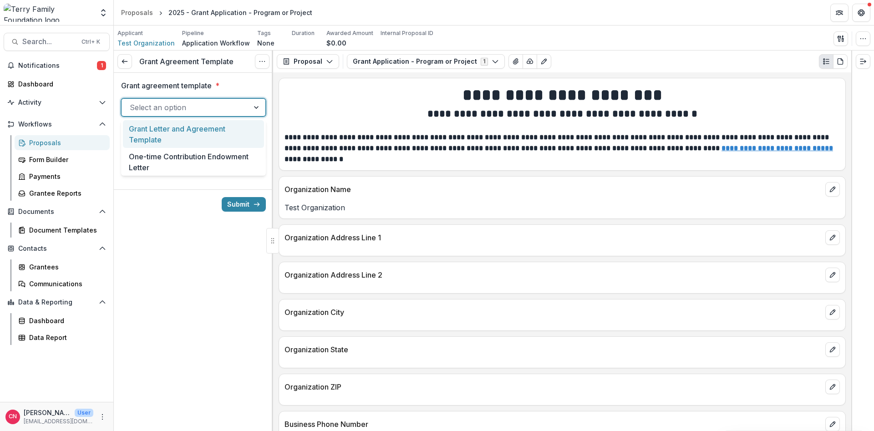
click at [258, 104] on div at bounding box center [257, 107] width 16 height 17
click at [229, 129] on div "Grant Letter and Agreement Template" at bounding box center [193, 134] width 141 height 28
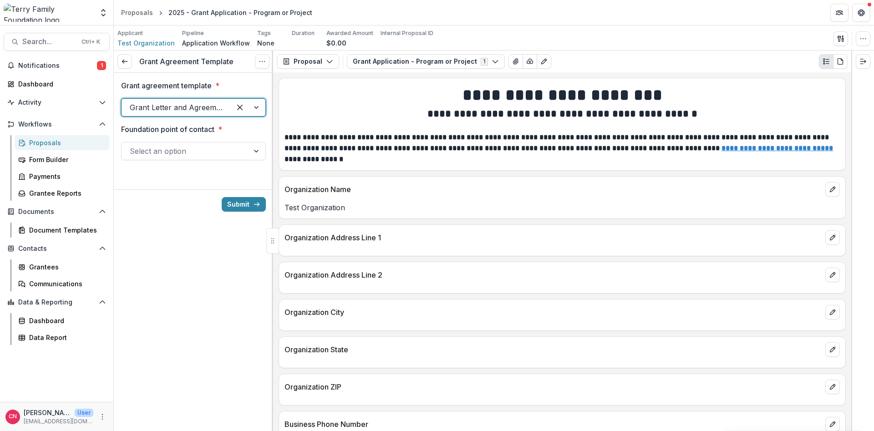
click at [255, 152] on div at bounding box center [257, 151] width 16 height 17
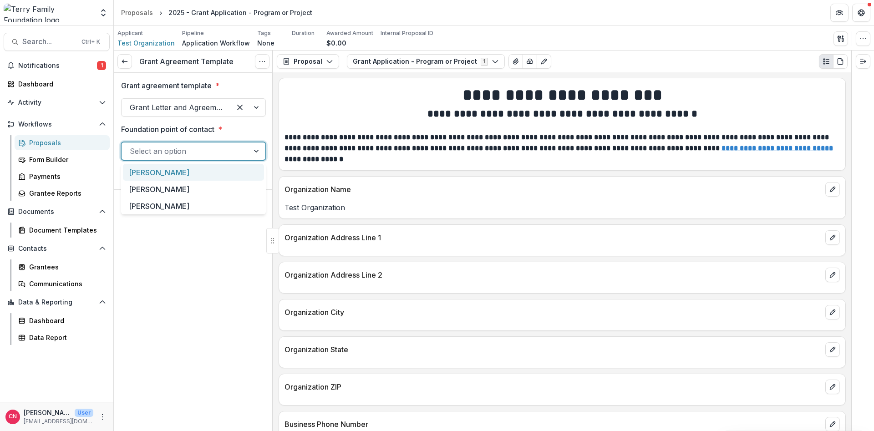
click at [174, 171] on div "[PERSON_NAME]" at bounding box center [193, 172] width 141 height 17
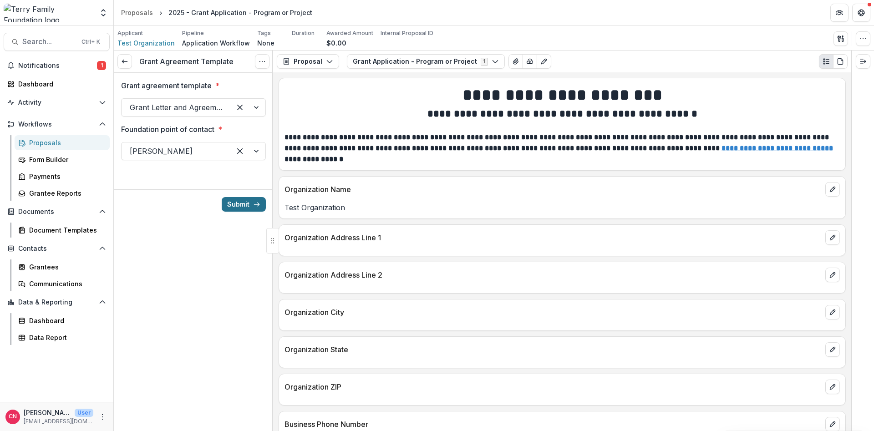
click at [235, 201] on button "Submit" at bounding box center [244, 204] width 44 height 15
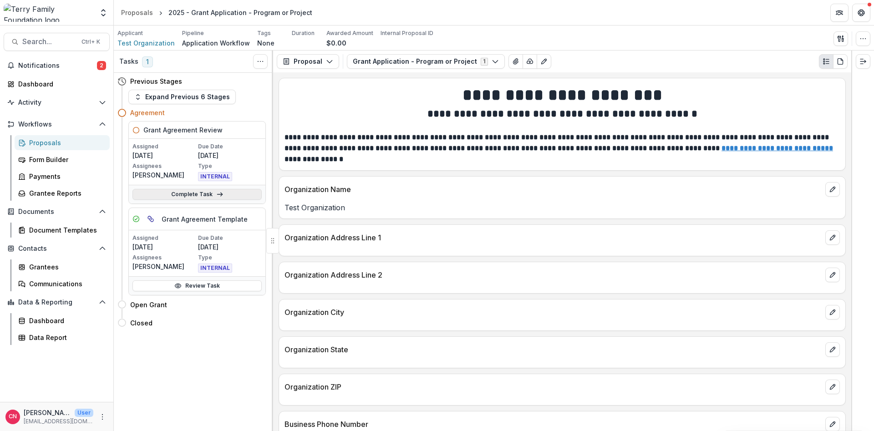
click at [182, 194] on link "Complete Task" at bounding box center [197, 194] width 129 height 11
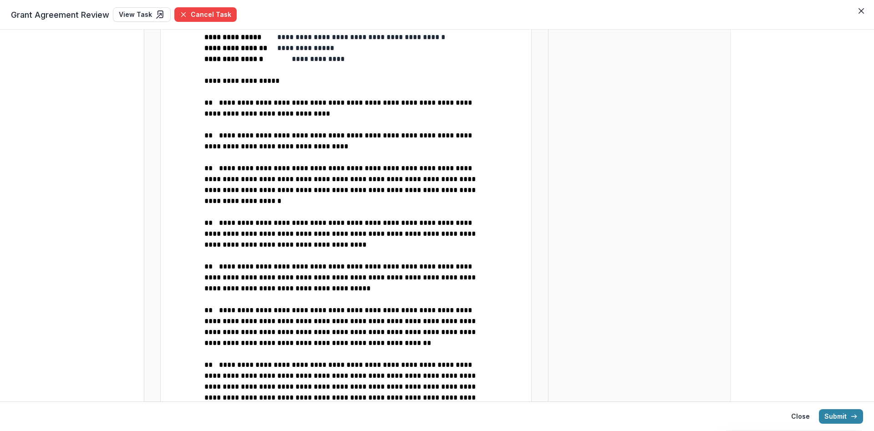
scroll to position [437, 0]
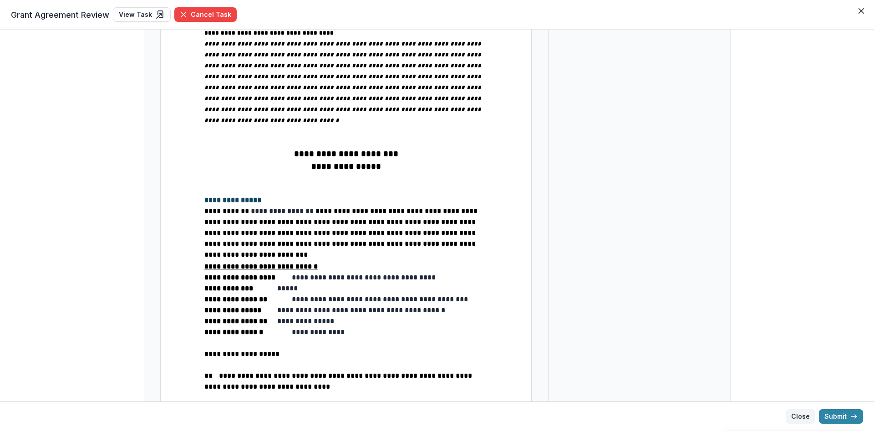
click at [806, 414] on button "Close" at bounding box center [801, 416] width 30 height 15
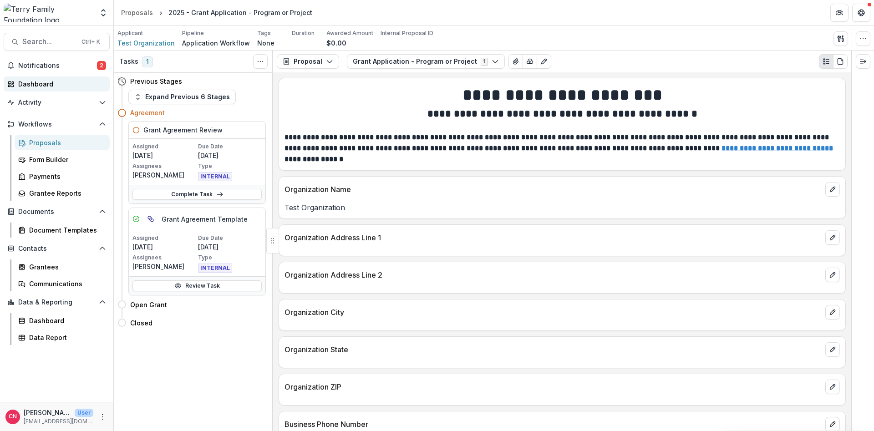
click at [35, 83] on div "Dashboard" at bounding box center [60, 84] width 84 height 10
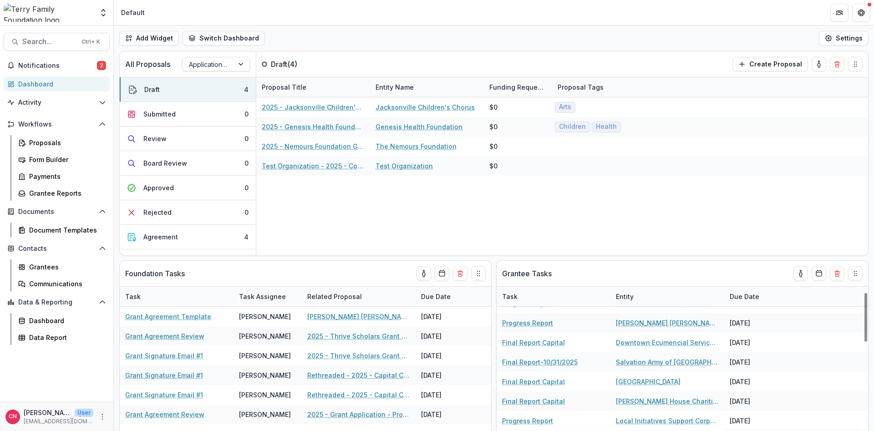
scroll to position [55, 0]
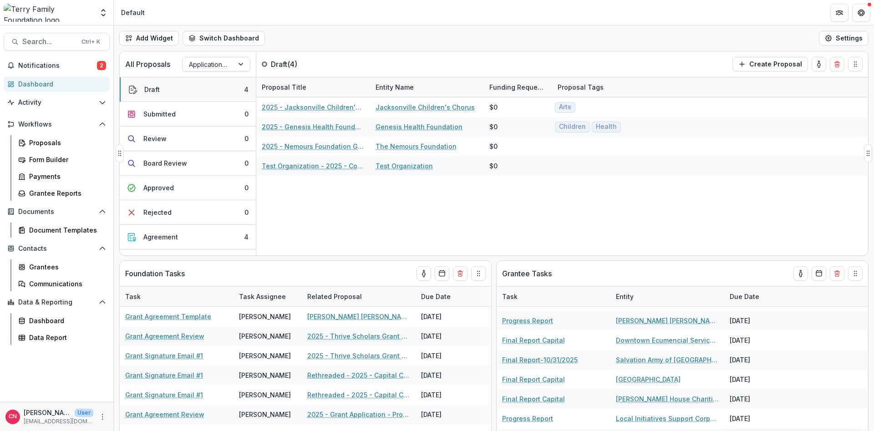
click at [148, 87] on div "Draft" at bounding box center [151, 90] width 15 height 10
click at [152, 235] on div "Agreement" at bounding box center [160, 237] width 35 height 10
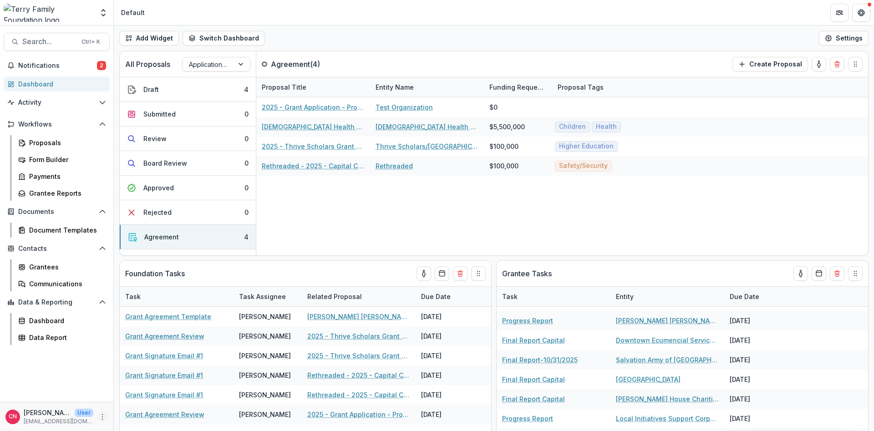
click at [101, 414] on icon "More" at bounding box center [102, 417] width 7 height 7
click at [133, 409] on button "Logout" at bounding box center [162, 412] width 97 height 15
